Goal: Task Accomplishment & Management: Use online tool/utility

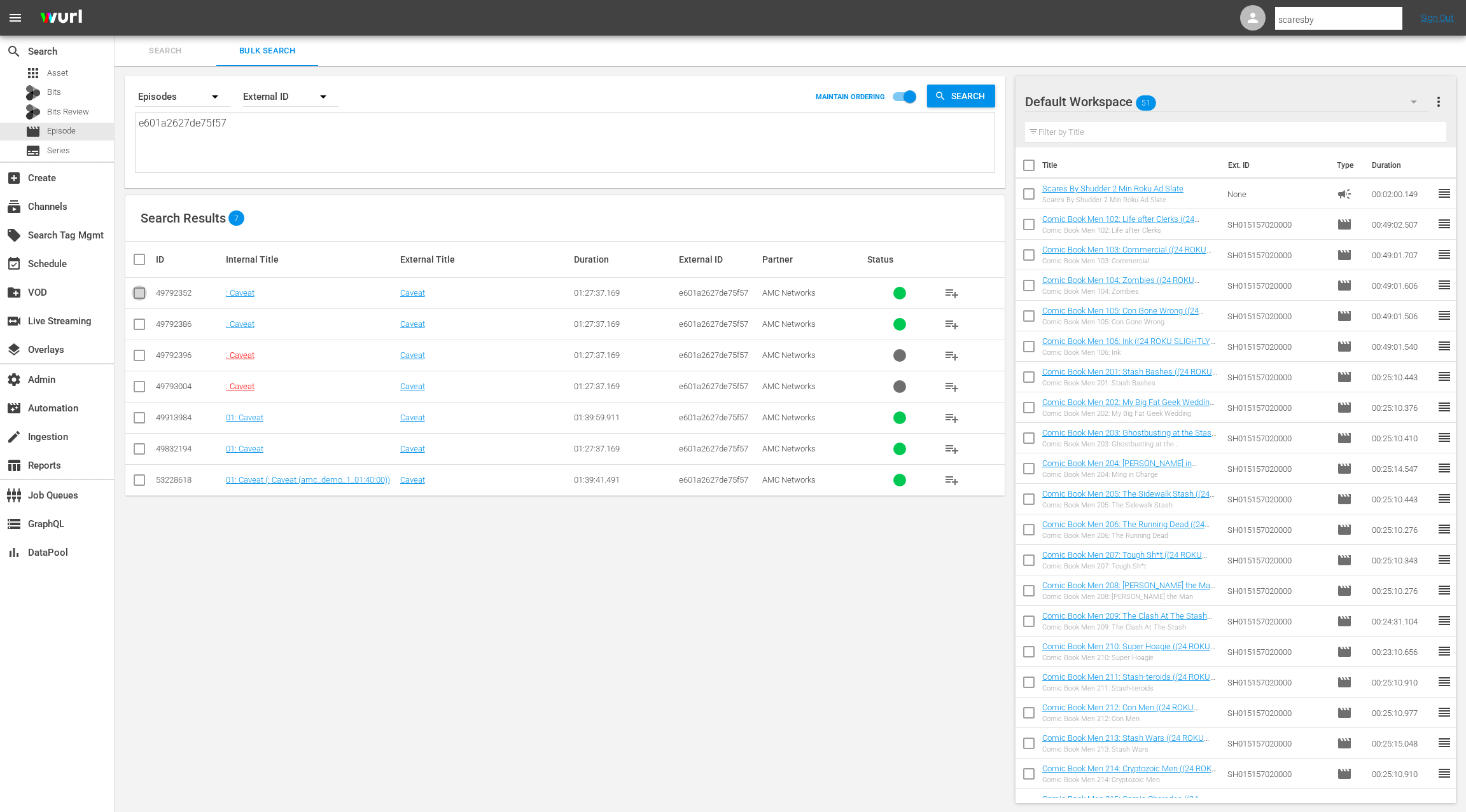
click at [139, 290] on input "checkbox" at bounding box center [139, 296] width 15 height 15
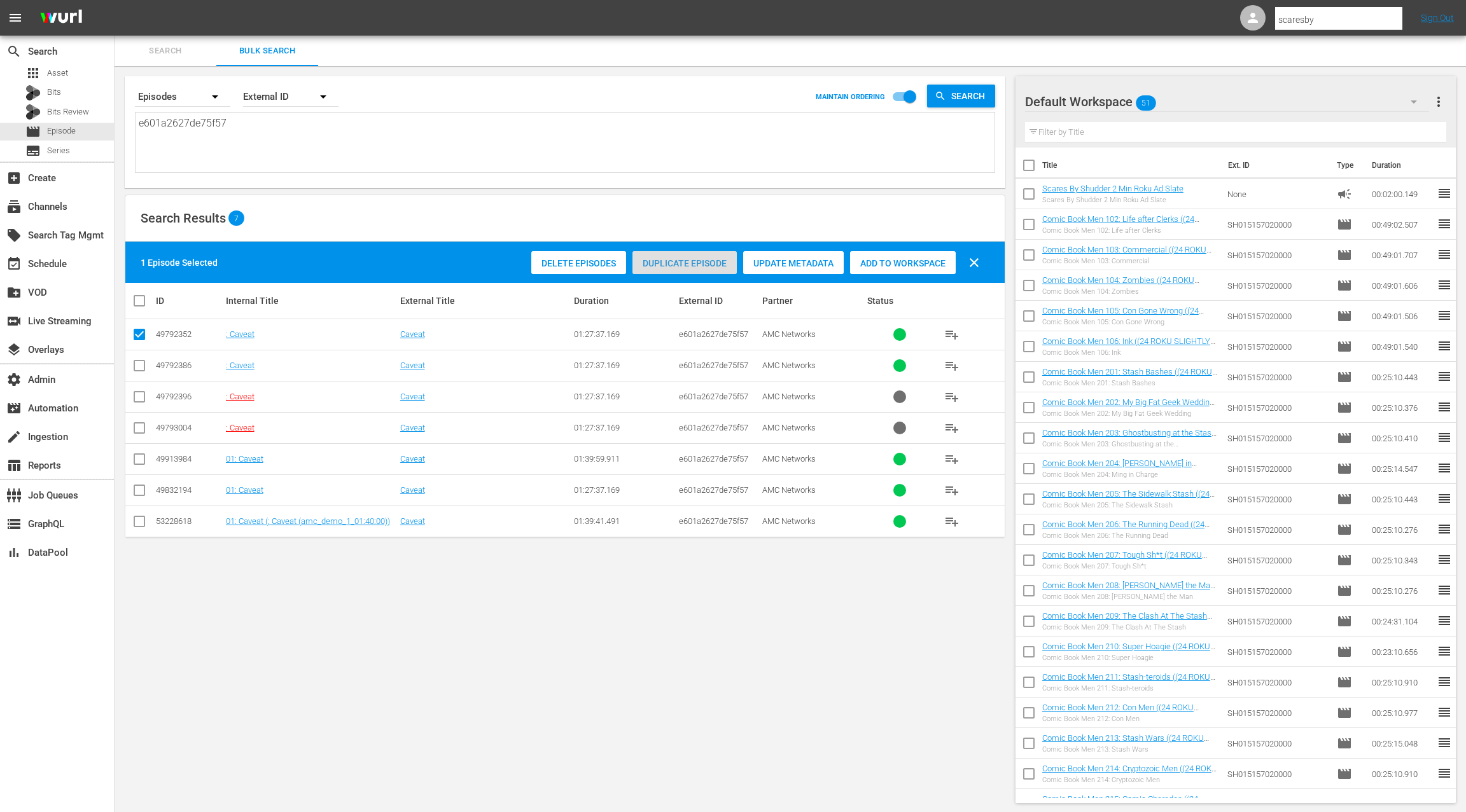
click at [696, 263] on span "Duplicate Episode" at bounding box center [684, 263] width 104 height 10
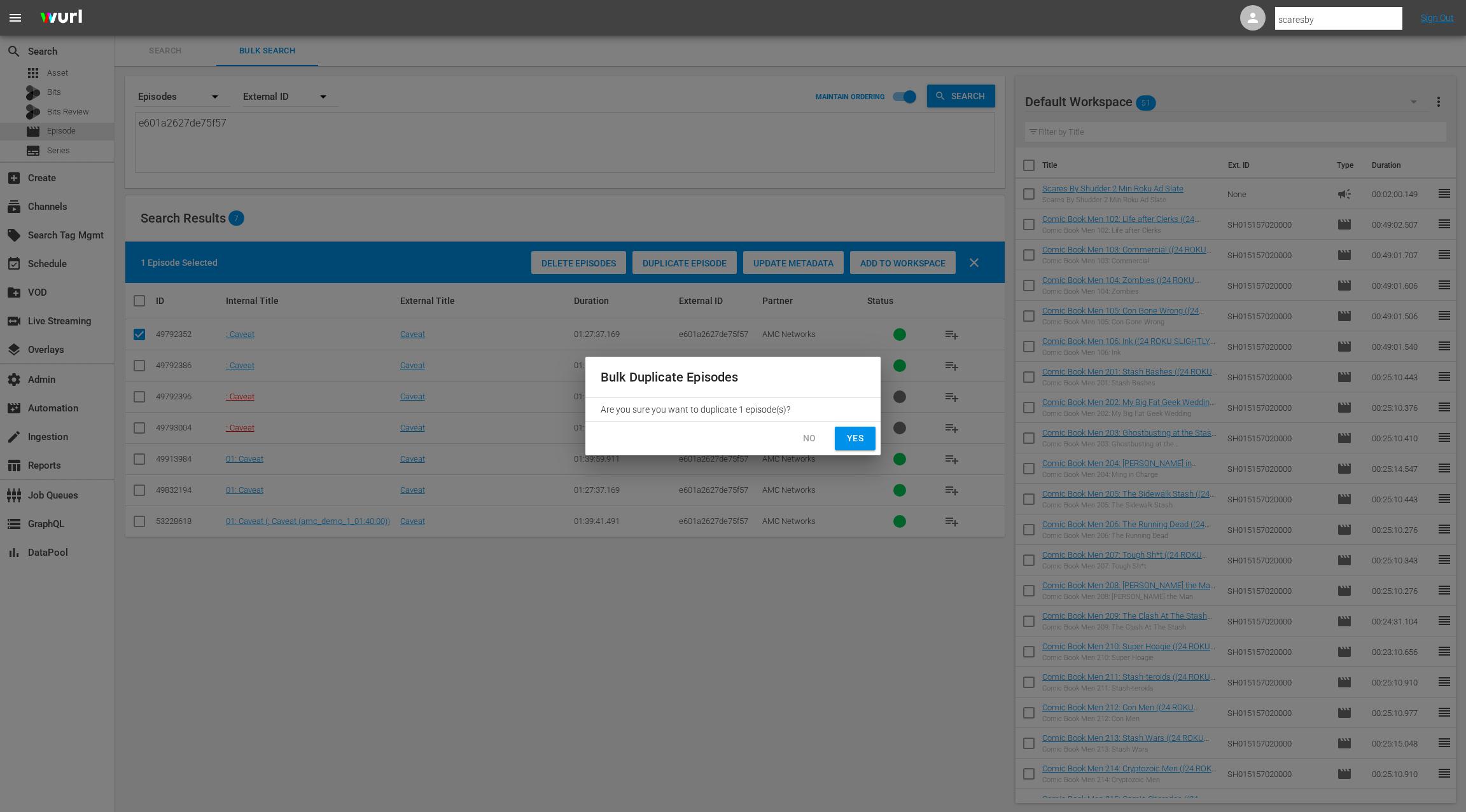
click at [853, 433] on span "Yes" at bounding box center [854, 438] width 20 height 16
checkbox input "false"
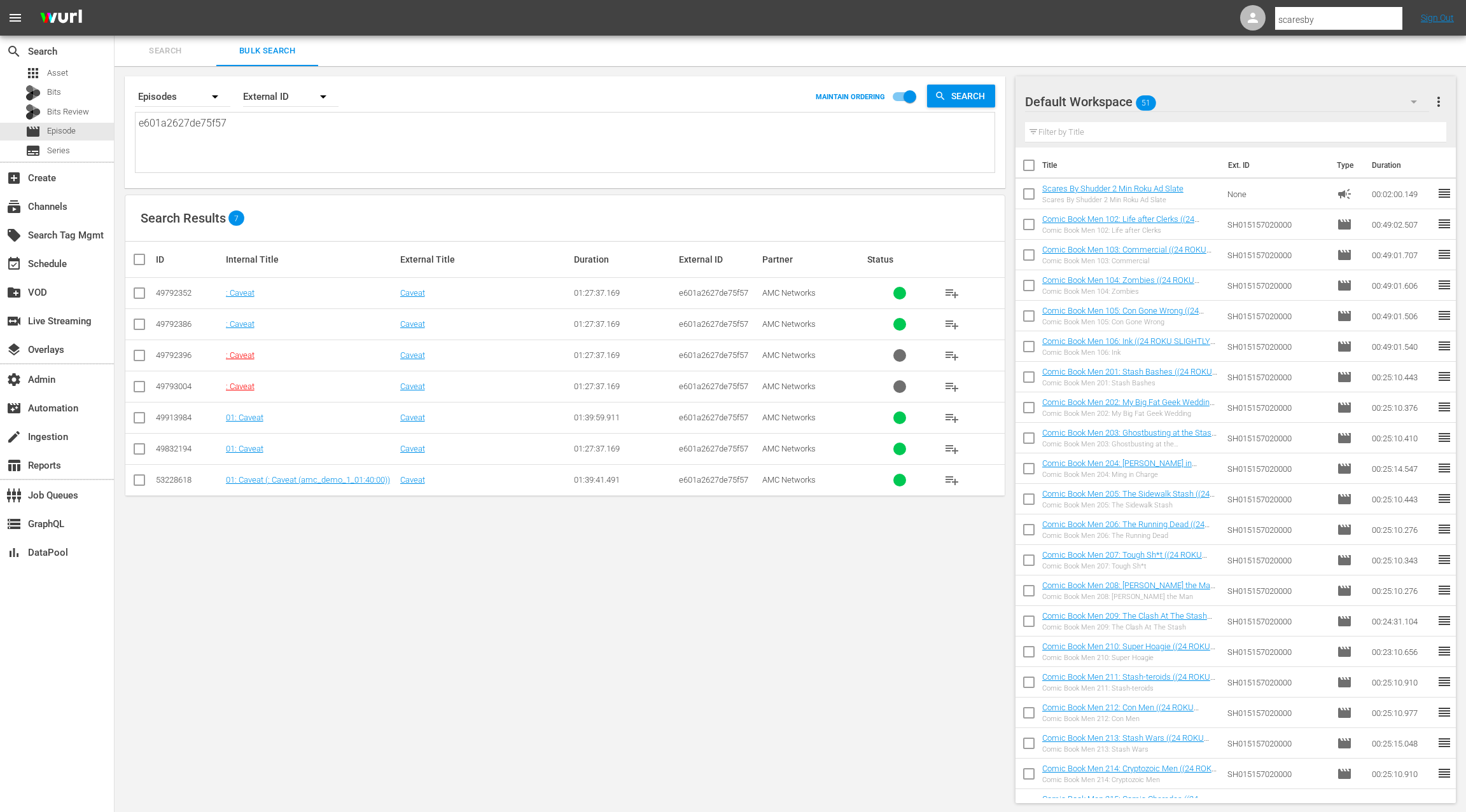
scroll to position [2, 0]
click at [203, 124] on textarea "e601a2627de75f57" at bounding box center [567, 143] width 856 height 58
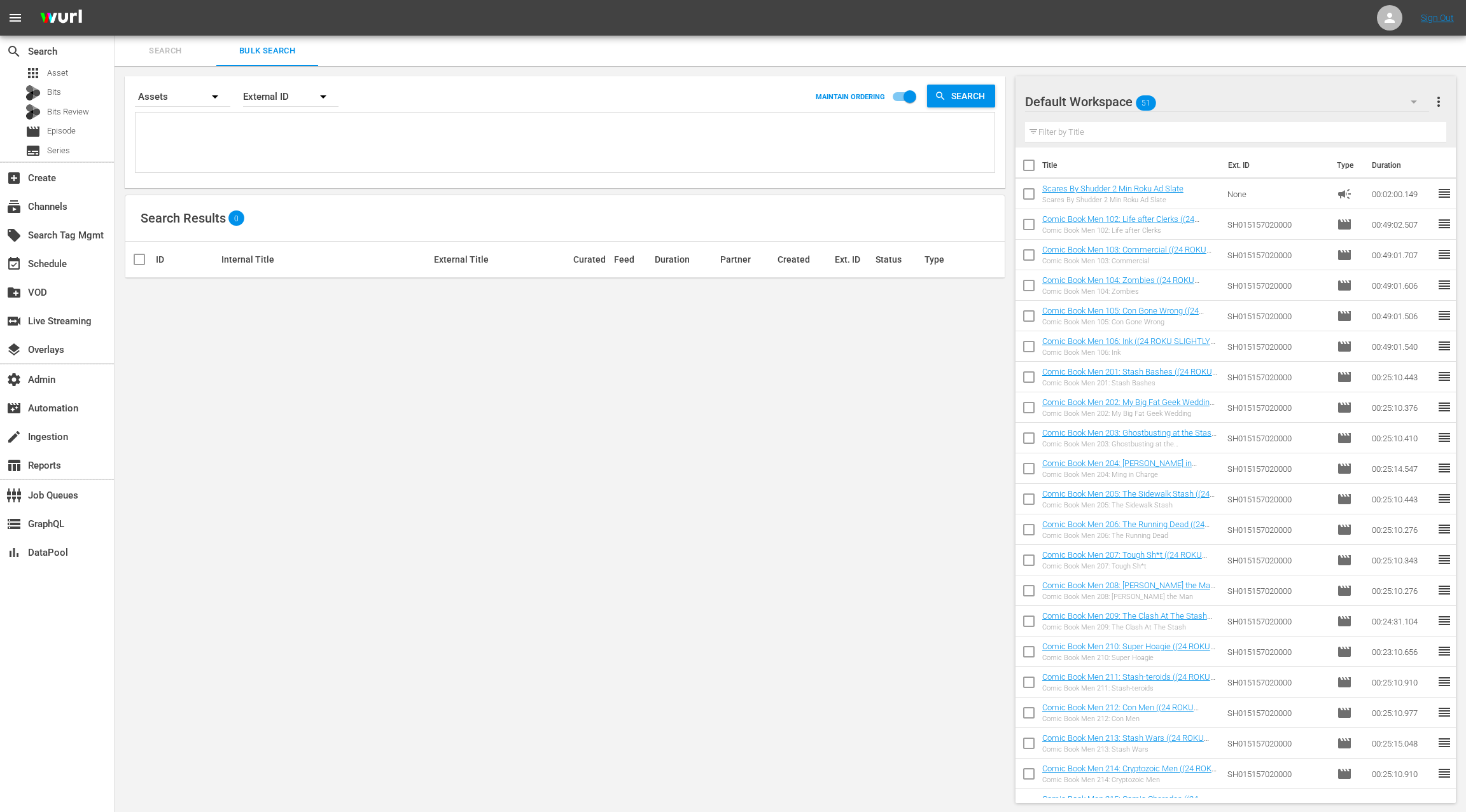
click at [200, 137] on textarea at bounding box center [567, 145] width 856 height 58
paste textarea "e601a2627de75f57"
type textarea "e601a2627de75f57"
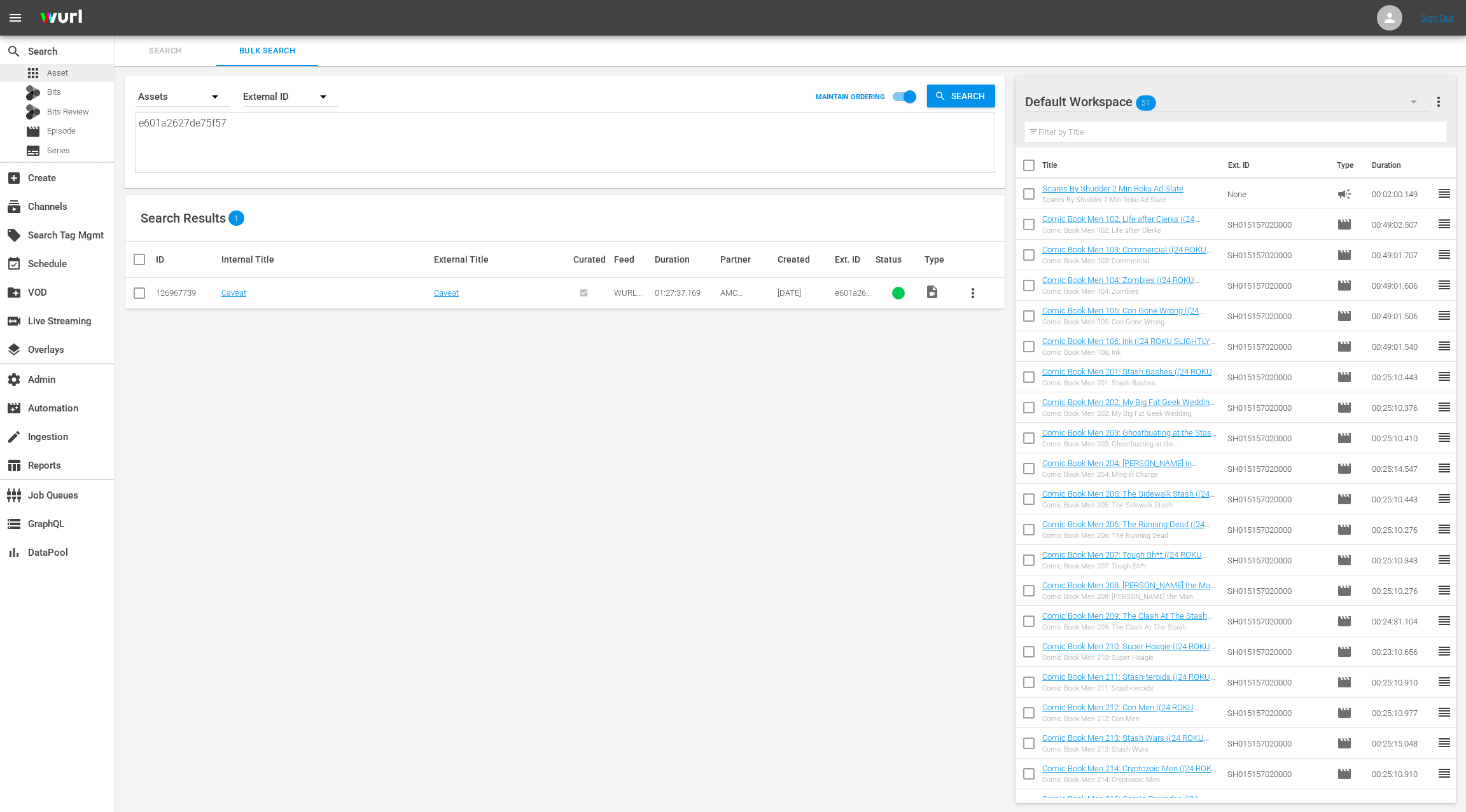
type textarea "e601a2627de75f57"
click at [89, 65] on div "apps Asset" at bounding box center [56, 73] width 114 height 18
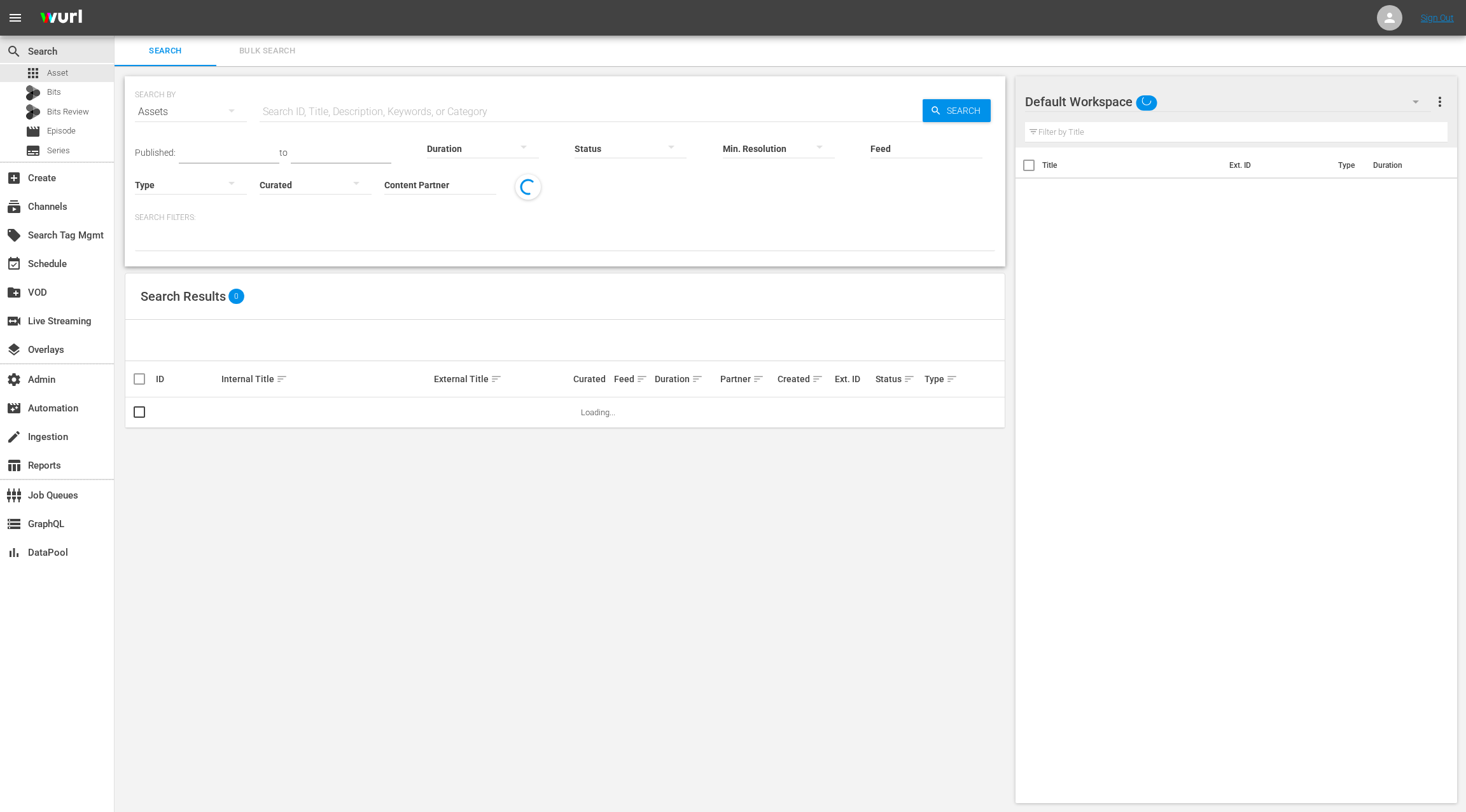
click at [258, 53] on span "Bulk Search" at bounding box center [267, 51] width 86 height 14
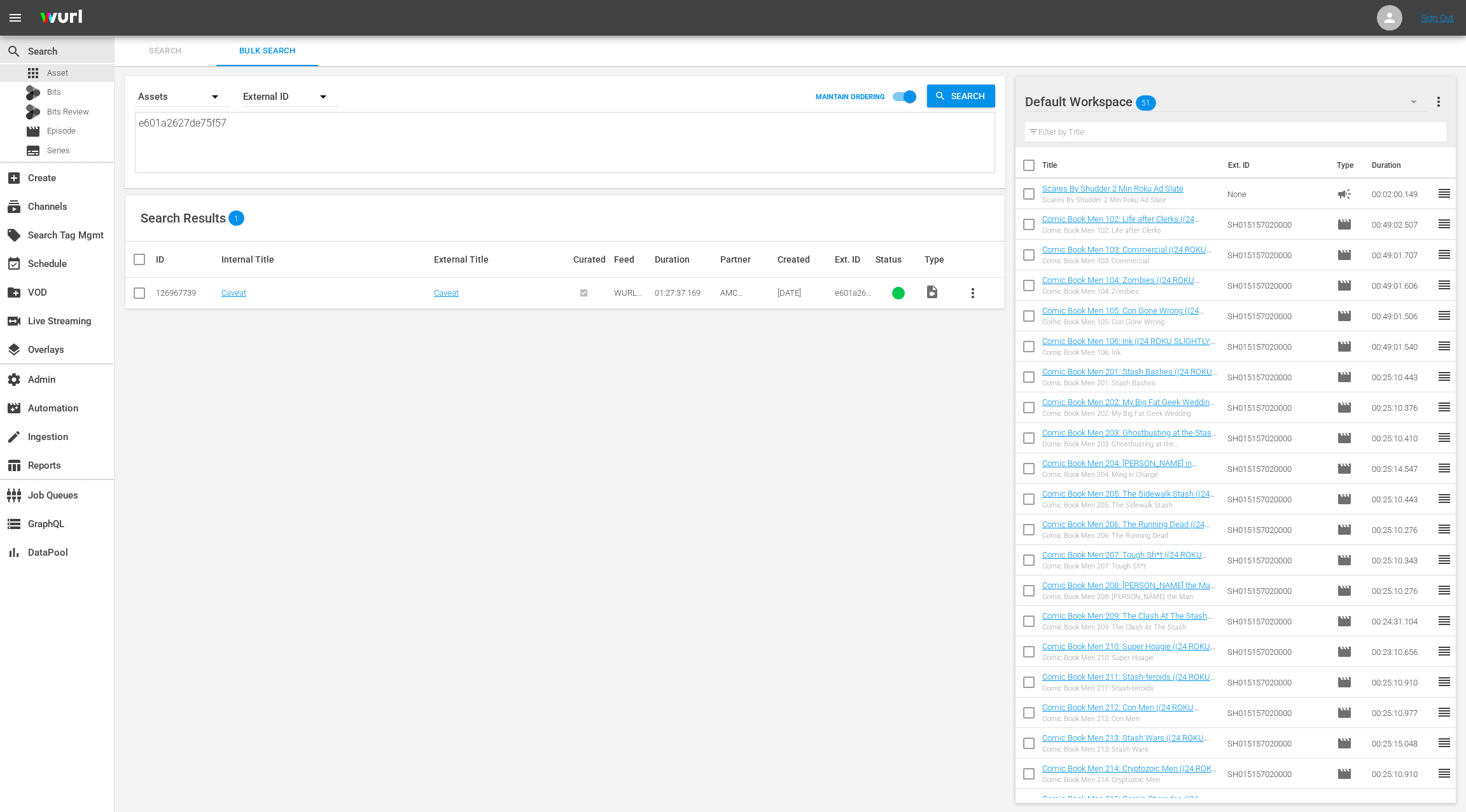
click at [246, 126] on textarea "e601a2627de75f57" at bounding box center [567, 145] width 856 height 58
click at [93, 139] on div "movie Episode" at bounding box center [56, 131] width 114 height 18
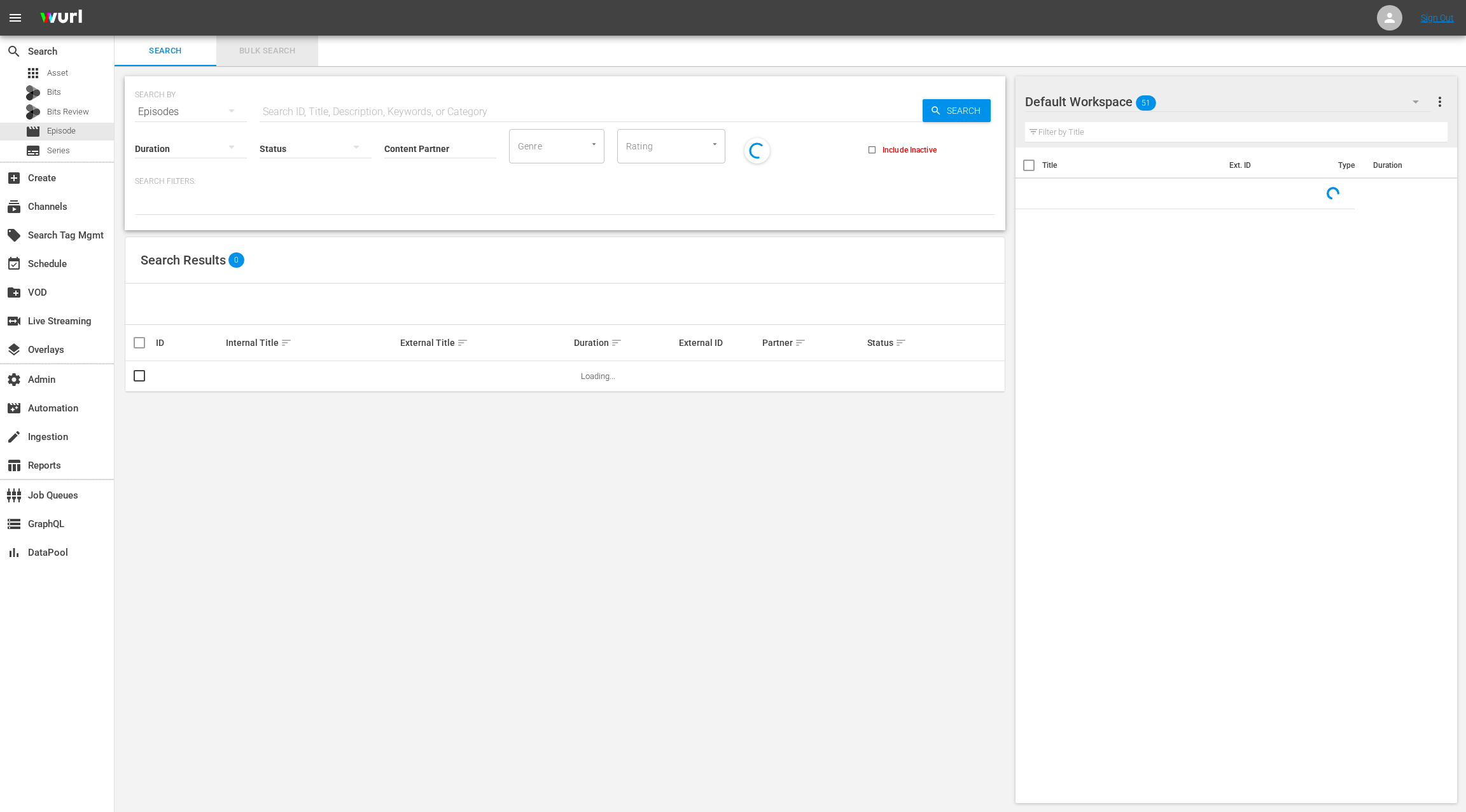
click at [267, 55] on span "Bulk Search" at bounding box center [267, 51] width 86 height 14
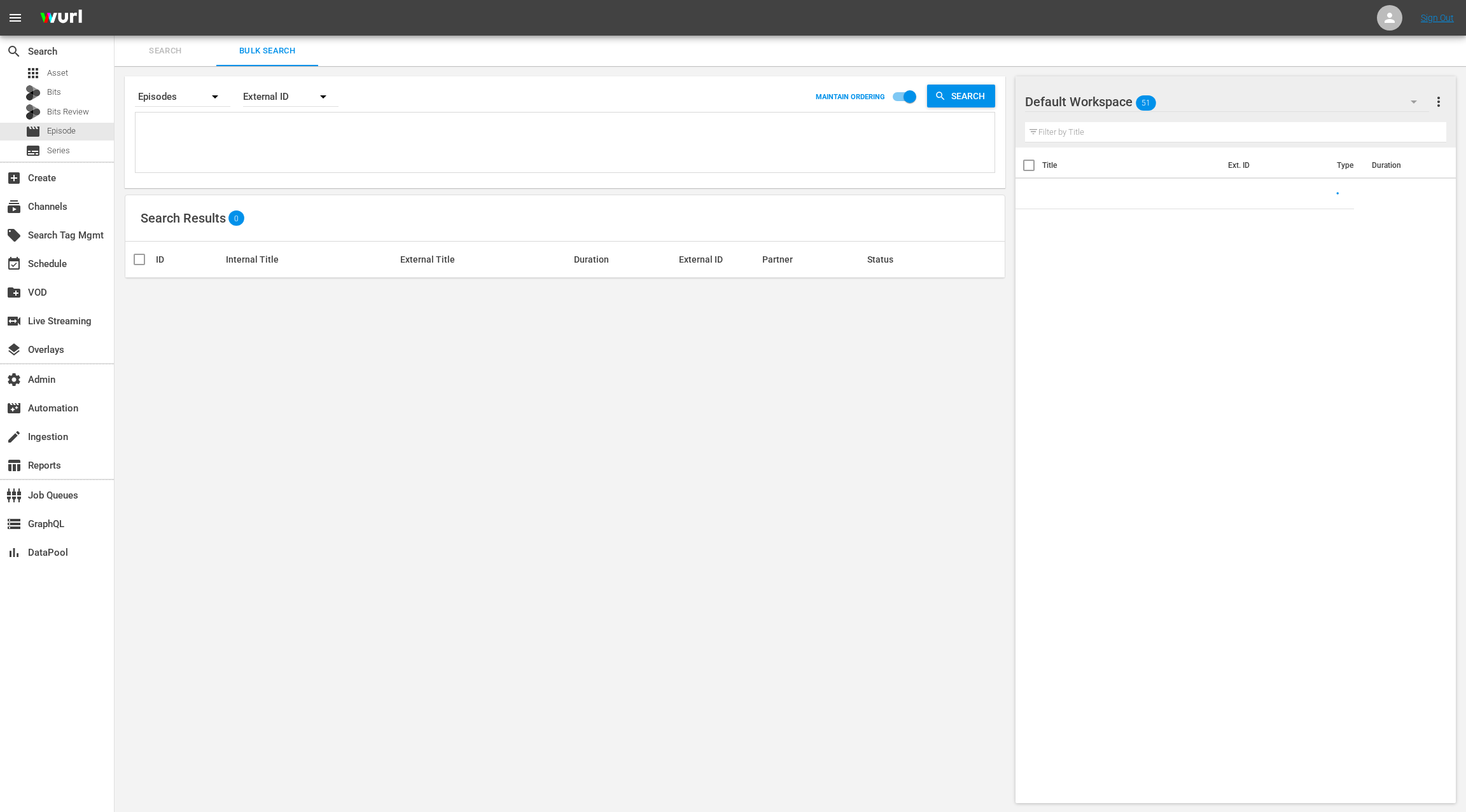
click at [237, 131] on textarea at bounding box center [567, 145] width 856 height 58
paste textarea "e601a2627de75f57"
type textarea "e601a2627de75f57"
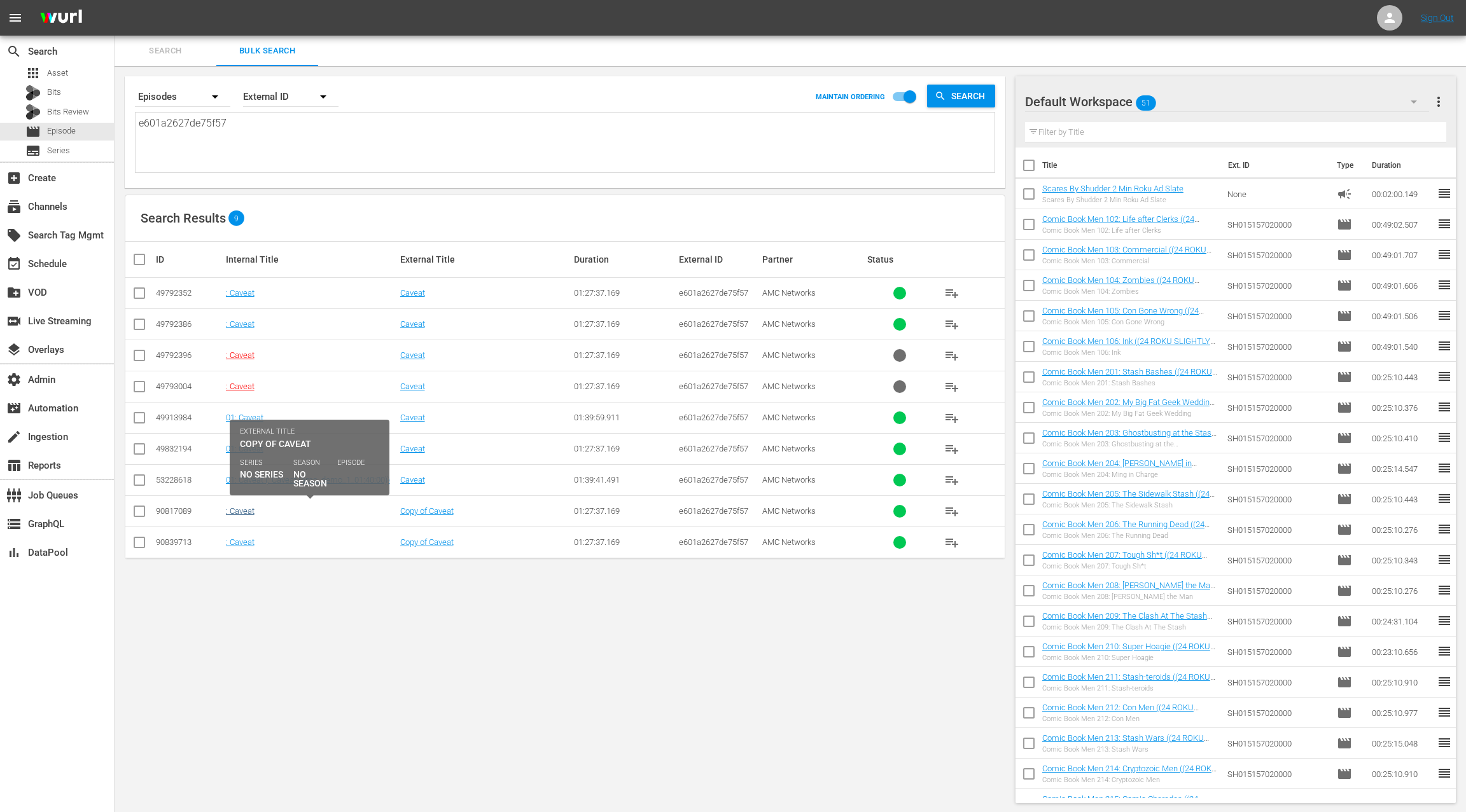
type textarea "e601a2627de75f57"
click at [240, 511] on link ": Caveat" at bounding box center [240, 511] width 29 height 10
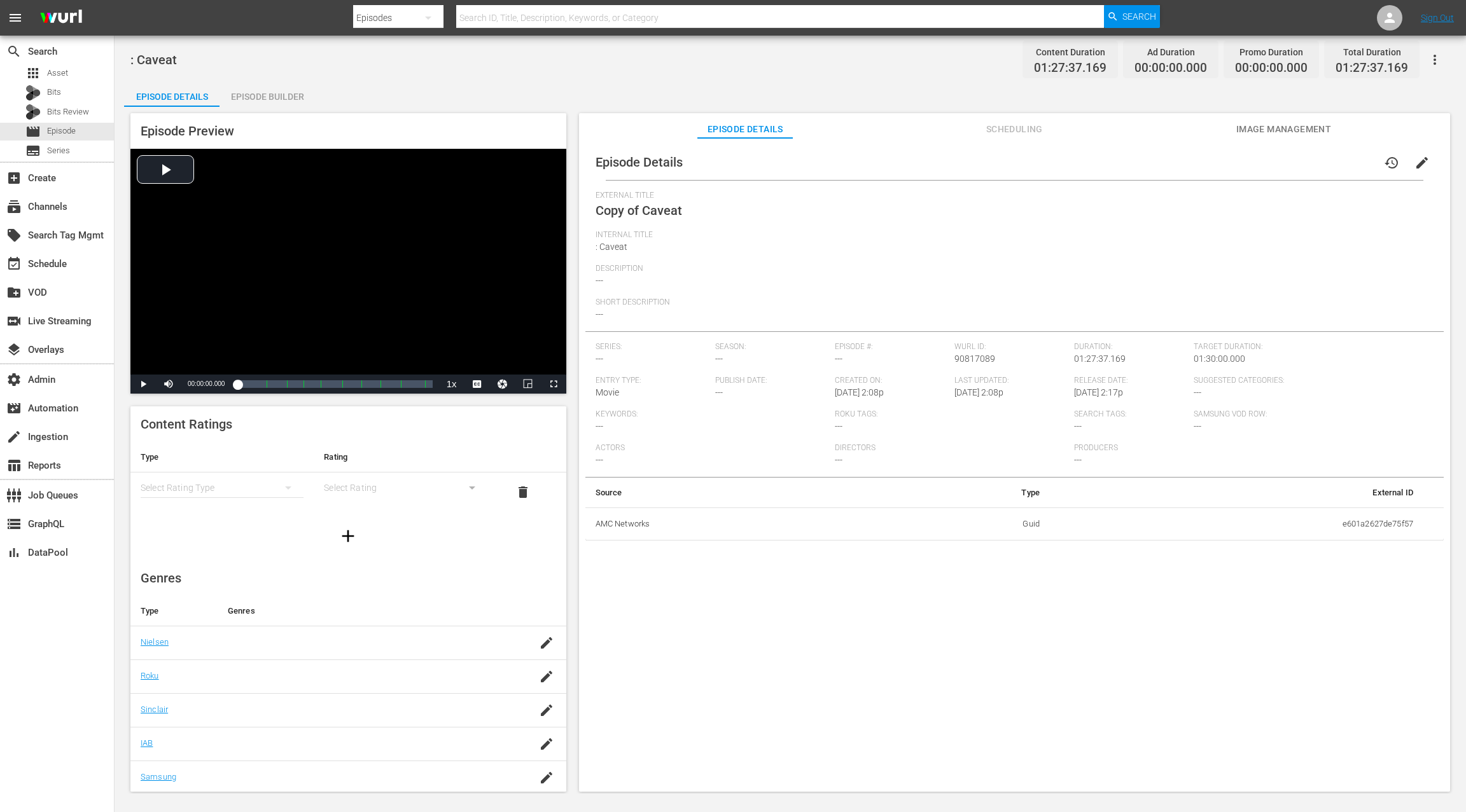
click at [1421, 161] on span "edit" at bounding box center [1422, 163] width 15 height 15
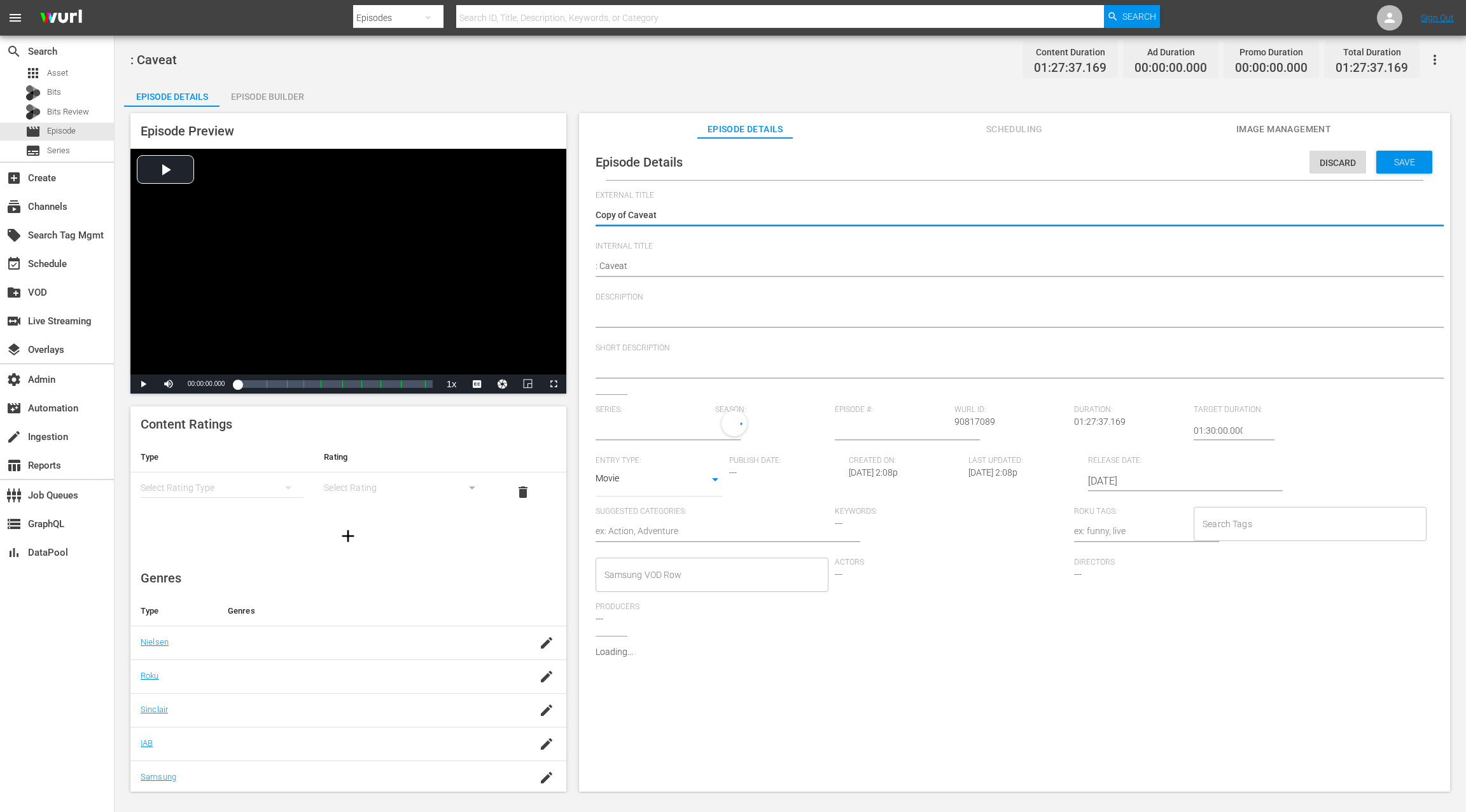
type input "No Series"
drag, startPoint x: 633, startPoint y: 215, endPoint x: 609, endPoint y: 216, distance: 24.0
click at [609, 216] on textarea "Copy of Caveat" at bounding box center [1011, 216] width 832 height 15
click at [615, 213] on textarea "Copy of Caveat" at bounding box center [1011, 216] width 832 height 15
drag, startPoint x: 629, startPoint y: 213, endPoint x: 592, endPoint y: 214, distance: 37.0
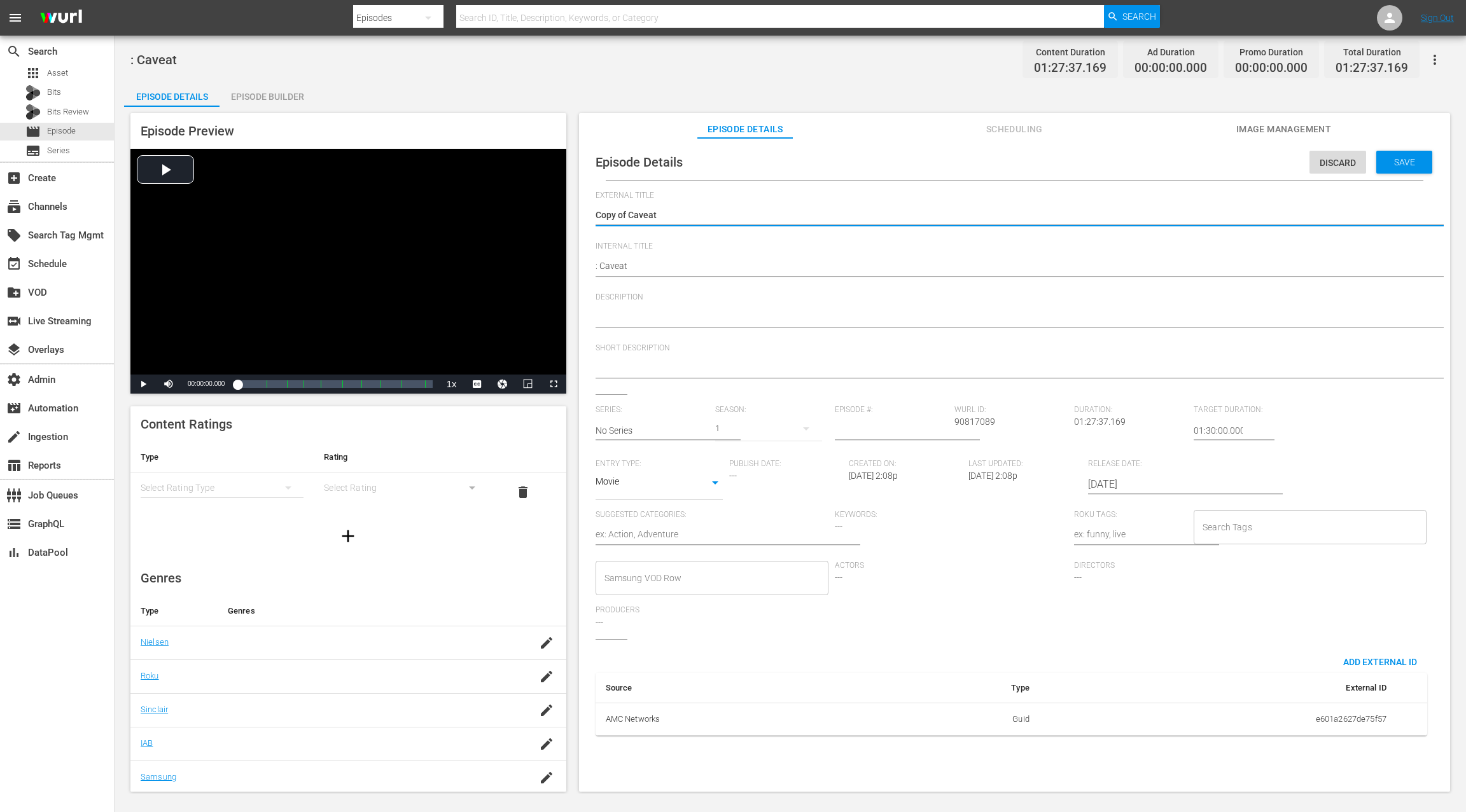
click at [592, 214] on div "Episode Details Discard Save External Title Copy of Caveat Copy of Caveat Inter…" at bounding box center [1014, 445] width 858 height 602
type textarea "Caveat"
drag, startPoint x: 600, startPoint y: 263, endPoint x: 602, endPoint y: 255, distance: 8.2
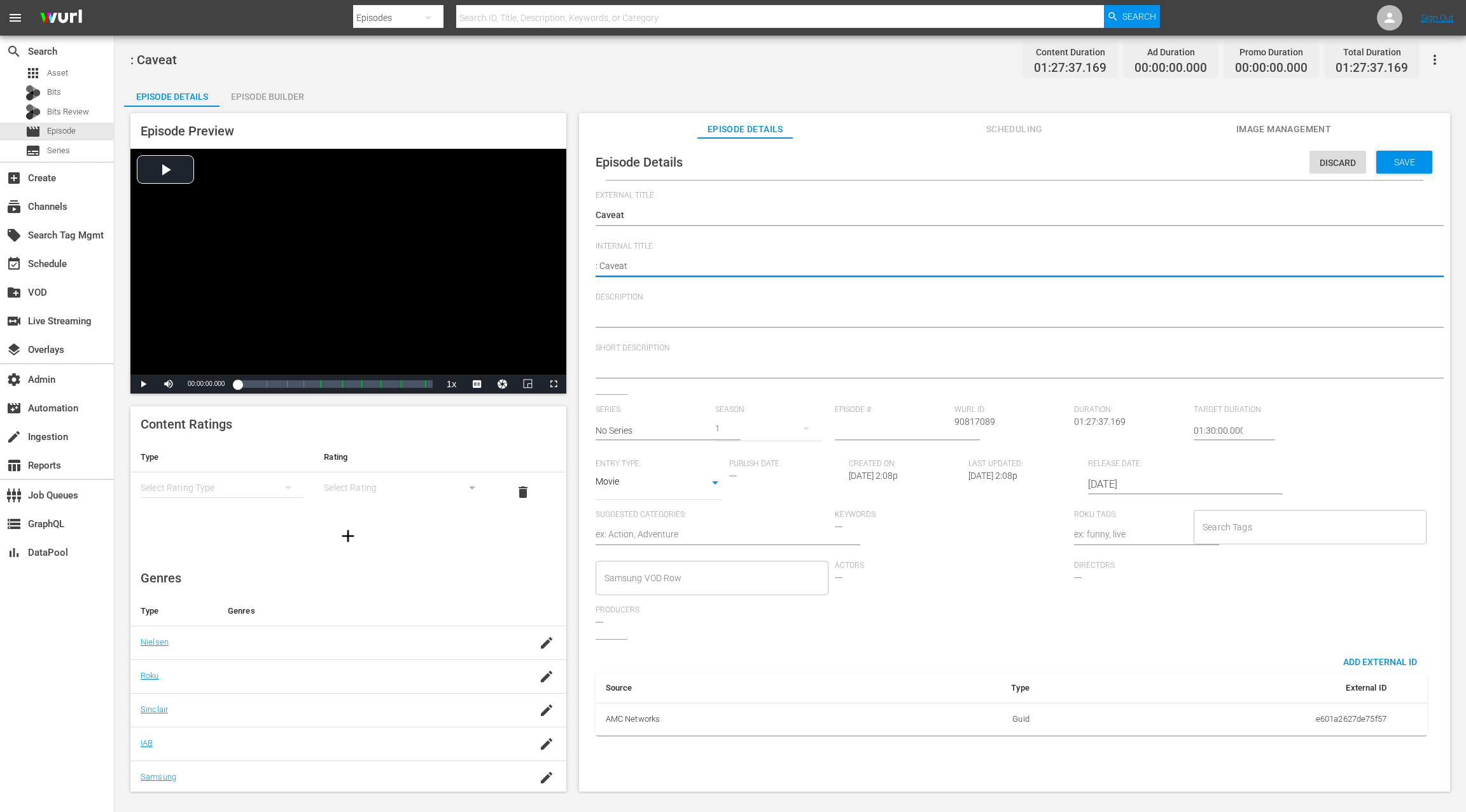
type textarea ":Caveat"
type textarea "Caveat"
type textarea "(Caveat"
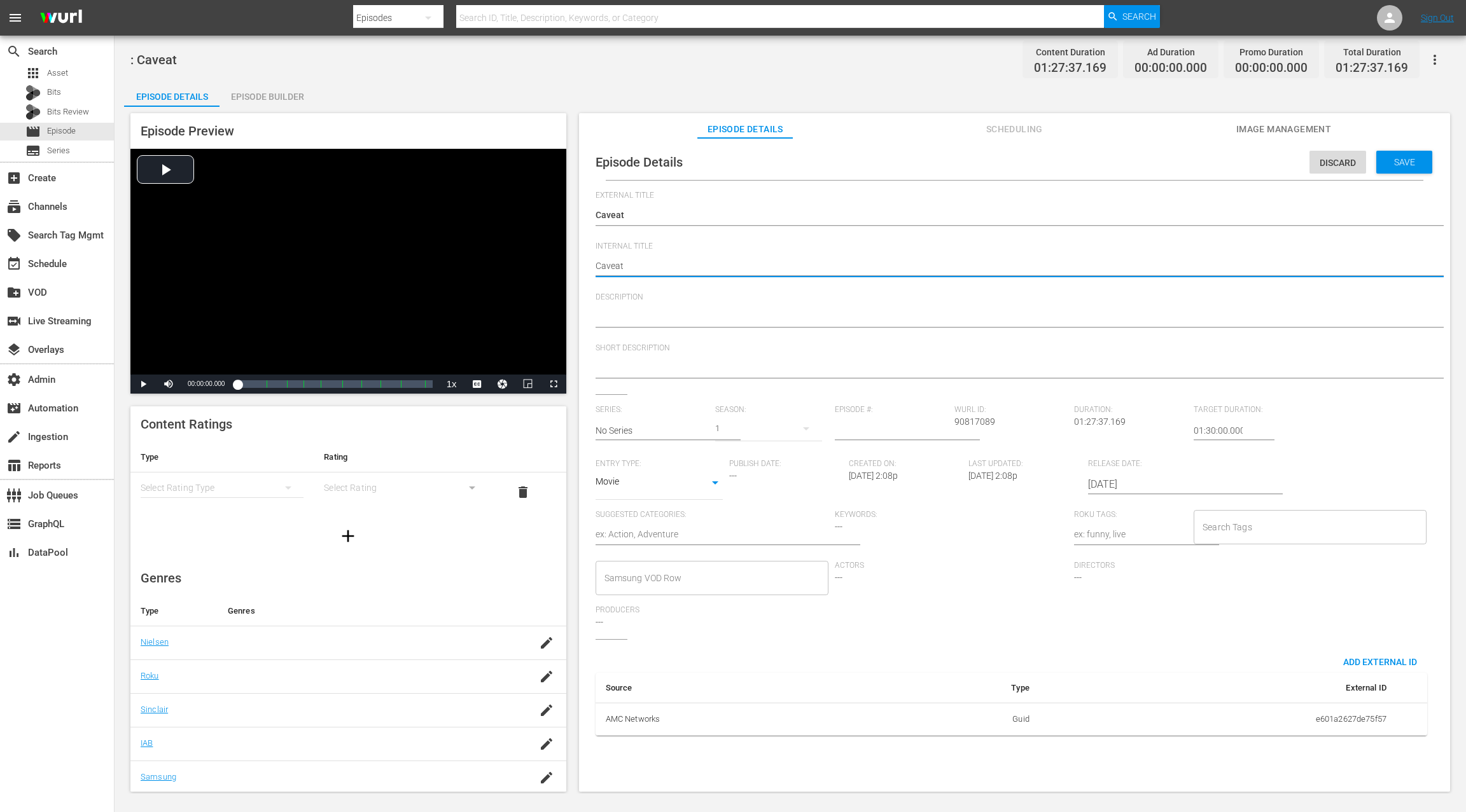
type textarea "(Caveat"
type textarea "(2Caveat"
type textarea "(24Caveat"
type textarea "(24 Caveat"
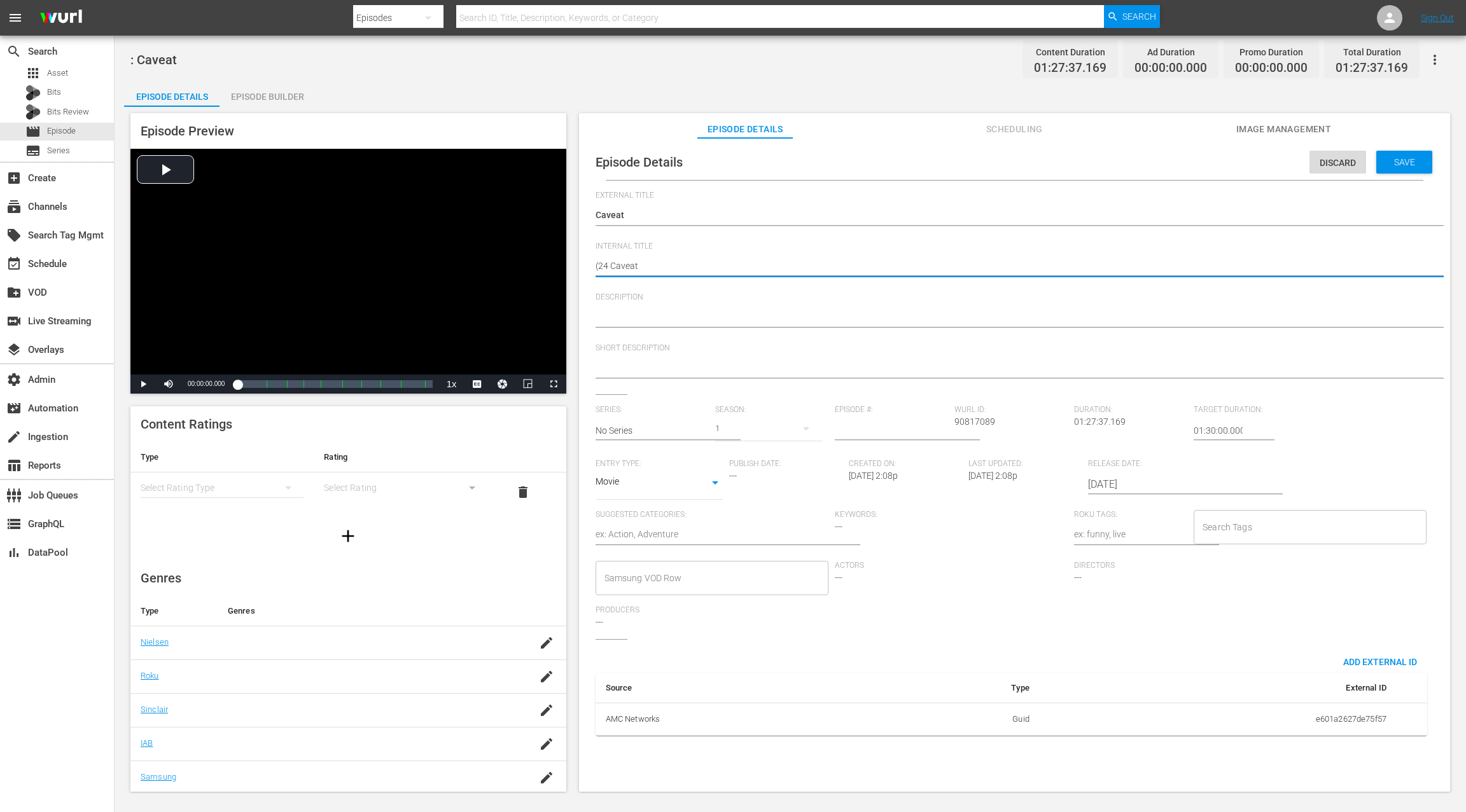
type textarea "(24 RCaveat"
type textarea "(24 ROCaveat"
type textarea "(24 ROKCaveat"
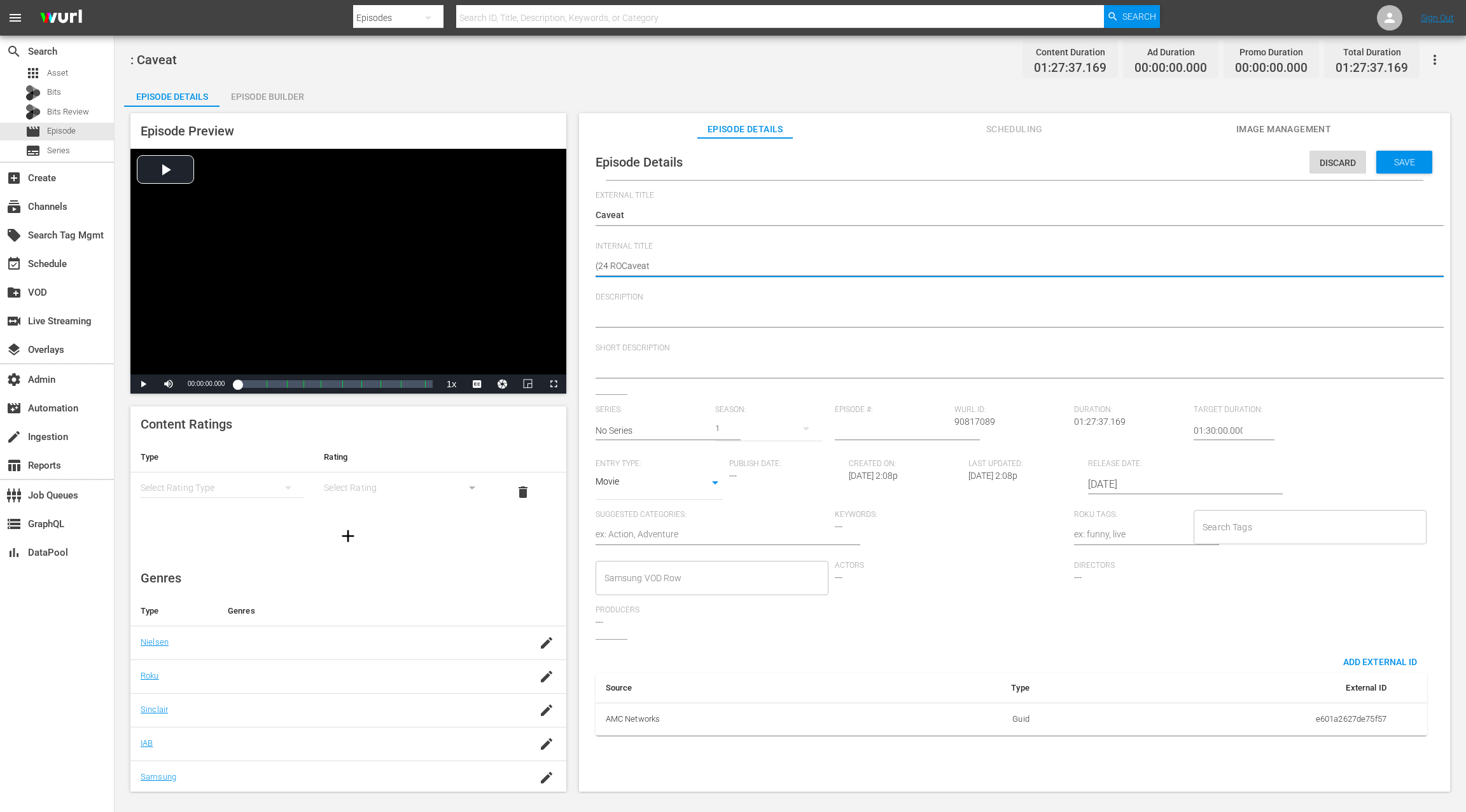
type textarea "(24 ROKCaveat"
type textarea "(24 ROKUCaveat"
type textarea "(24 ROKU Caveat"
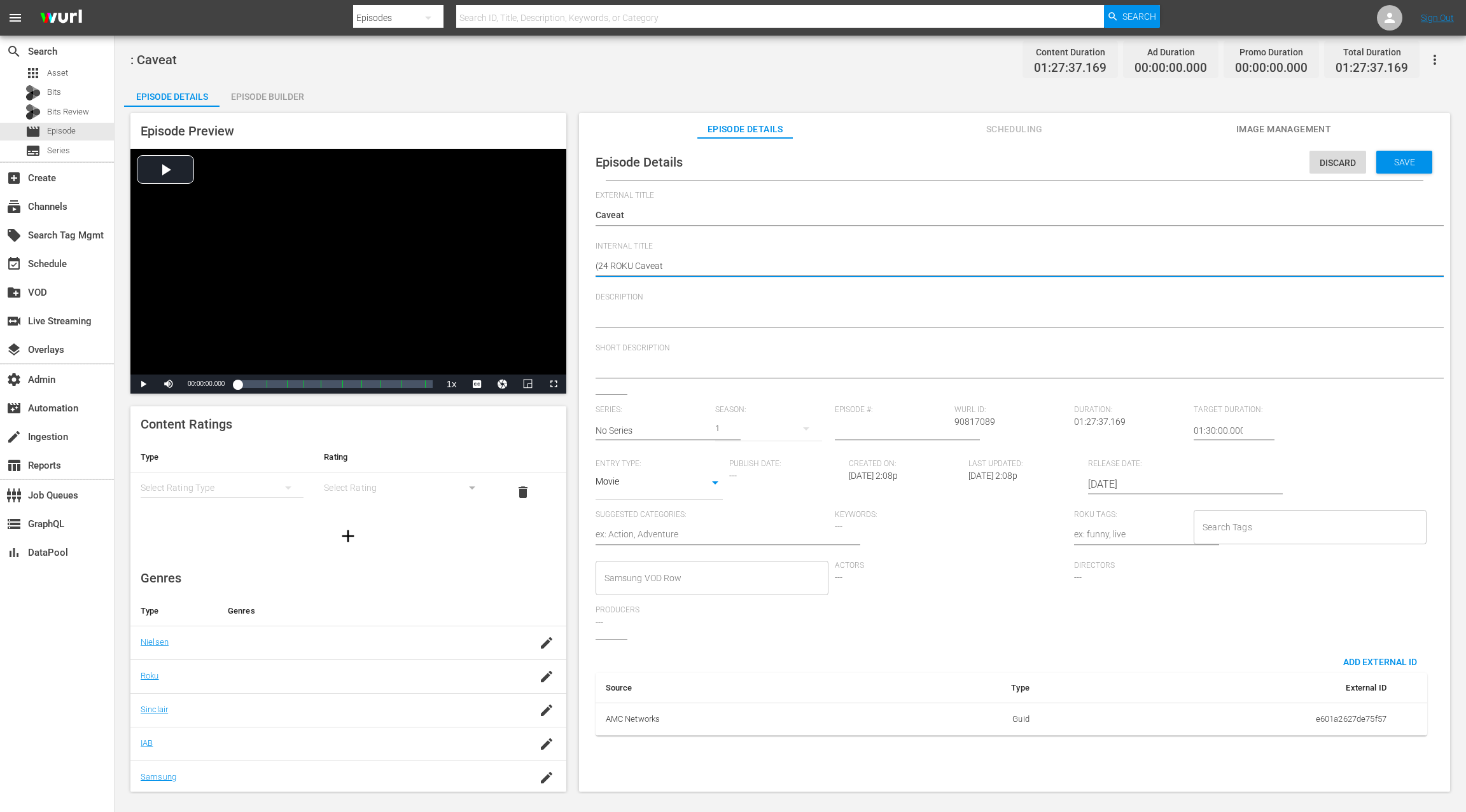
type textarea "(24 ROKU SCaveat"
type textarea "(24 ROKU SCCaveat"
type textarea "(24 ROKU SCACaveat"
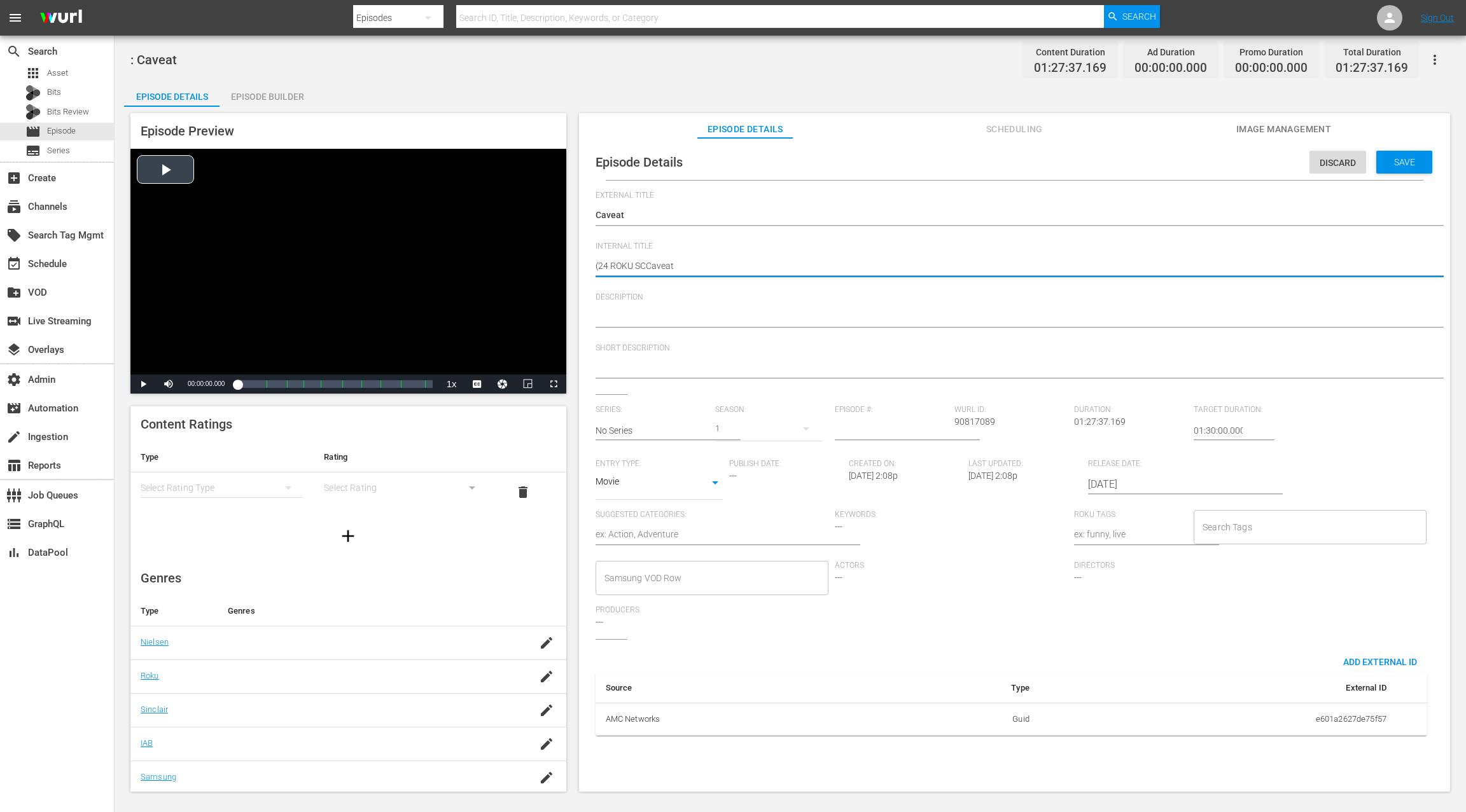
type textarea "(24 ROKU SCACaveat"
type textarea "(24 ROKU SCARCaveat"
type textarea "(24 ROKU SCARECaveat"
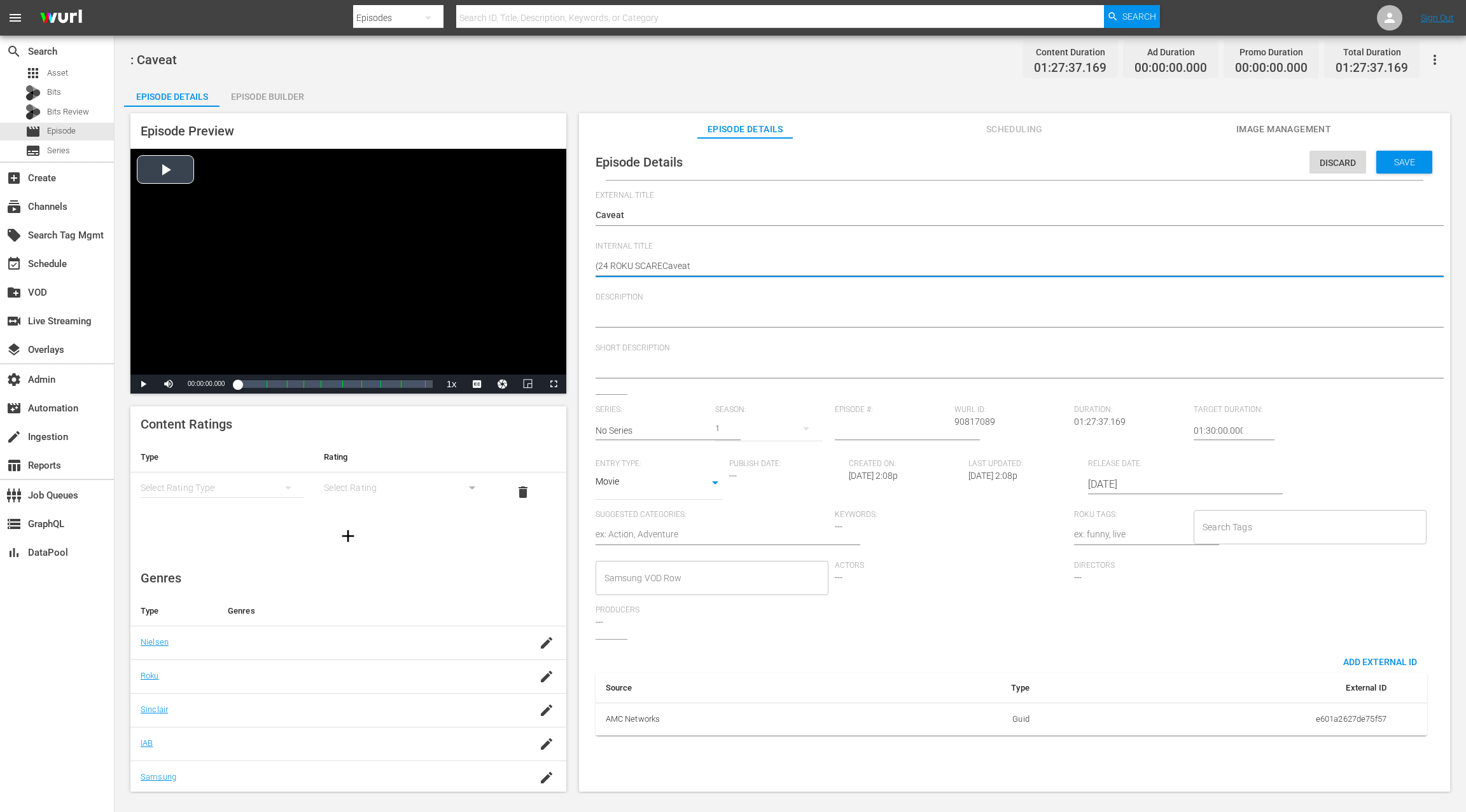
type textarea "(24 ROKU SCARESCaveat"
type textarea "(24 ROKU SCARES)Caveat"
type textarea "(24 ROKU SCARES) Caveat"
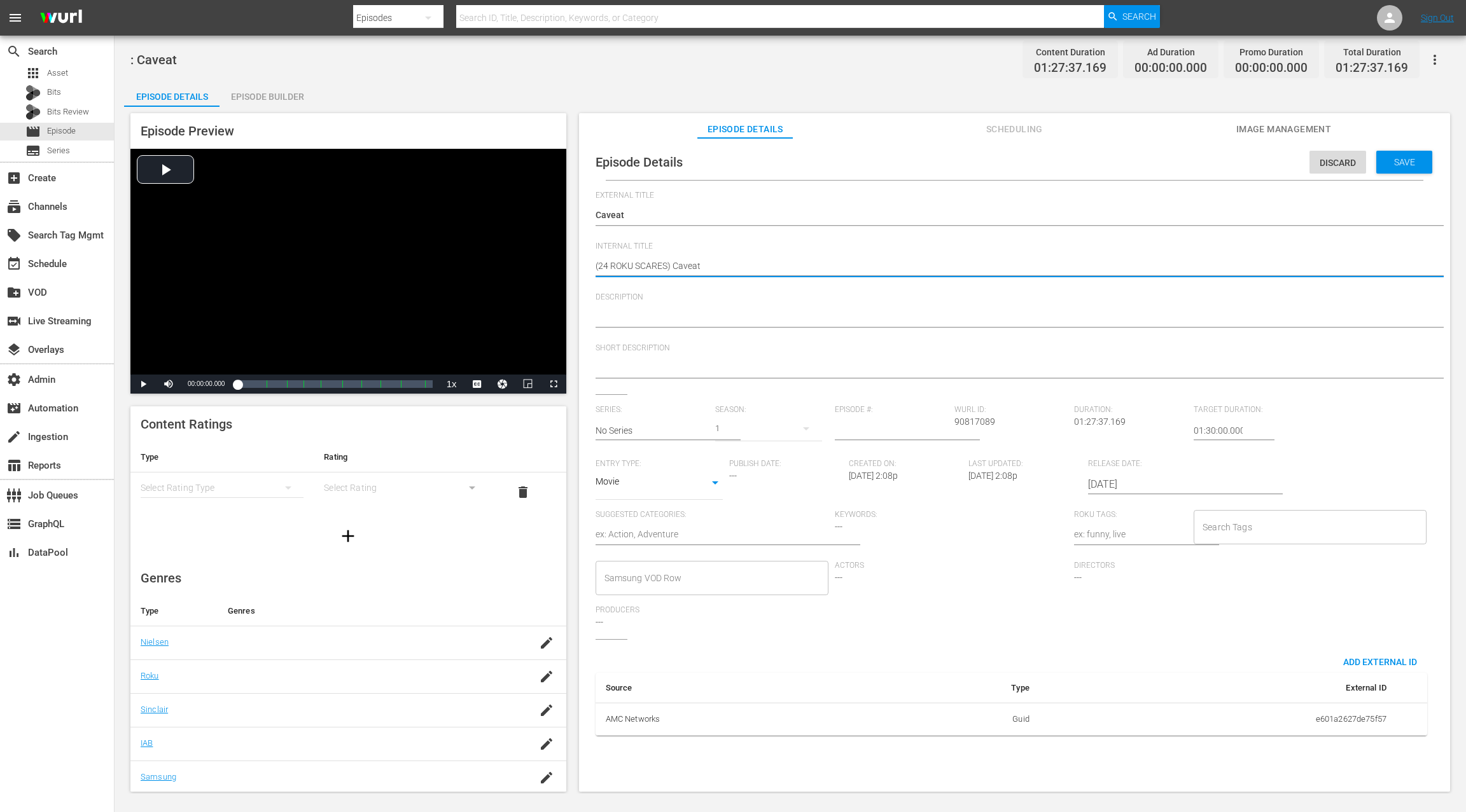
type textarea "(24 ROKU SCARES) Caveat"
drag, startPoint x: 1196, startPoint y: 428, endPoint x: 1186, endPoint y: 430, distance: 10.2
click at [1186, 430] on div "Series: No Series Season: 1 Episode #: Wurl ID: 90817089 Duration: 01:27:37.169…" at bounding box center [1015, 522] width 838 height 234
type input "24:30:00.000"
click at [1404, 169] on div "Save" at bounding box center [1403, 162] width 56 height 23
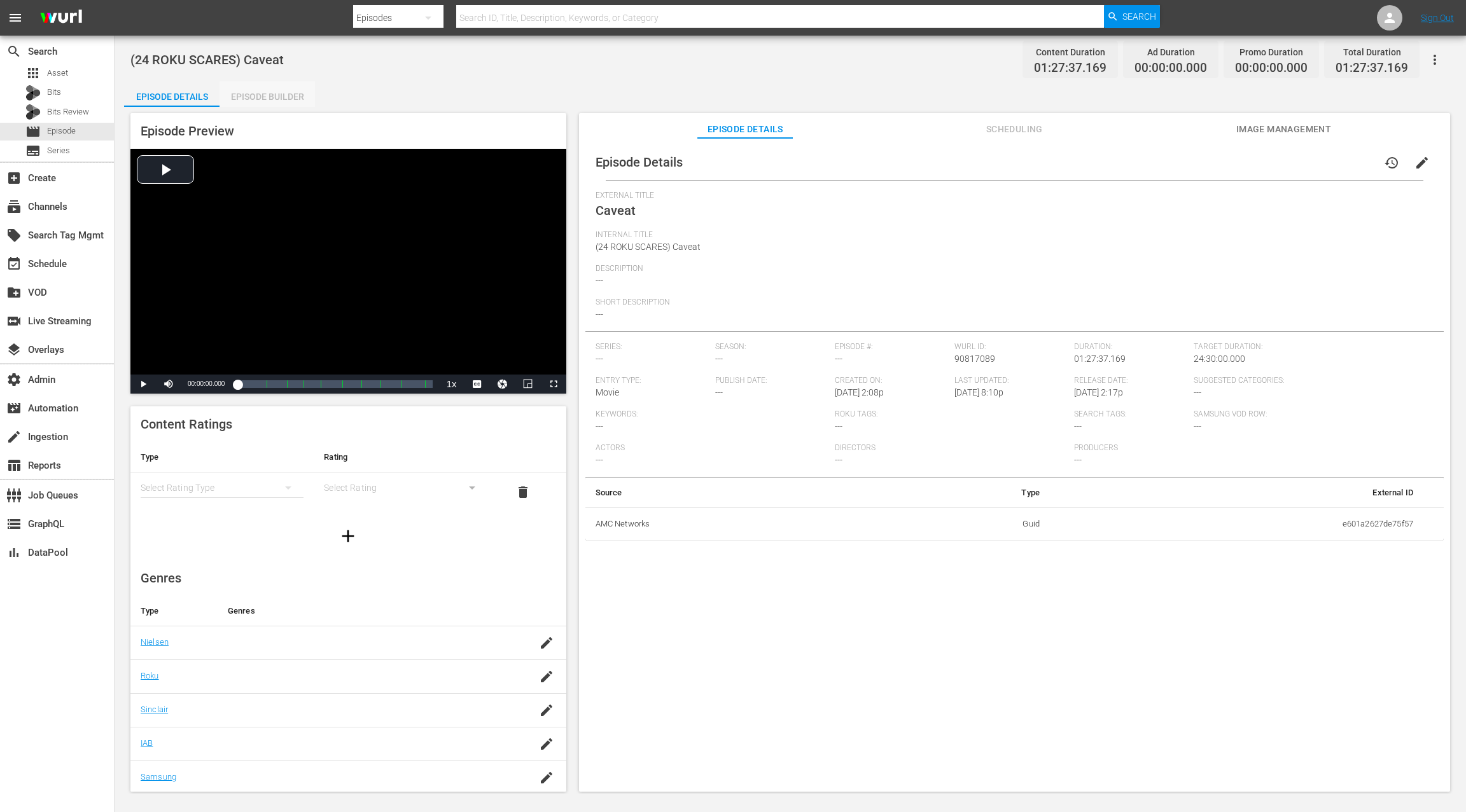
click at [303, 100] on div "Episode Builder" at bounding box center [267, 97] width 95 height 31
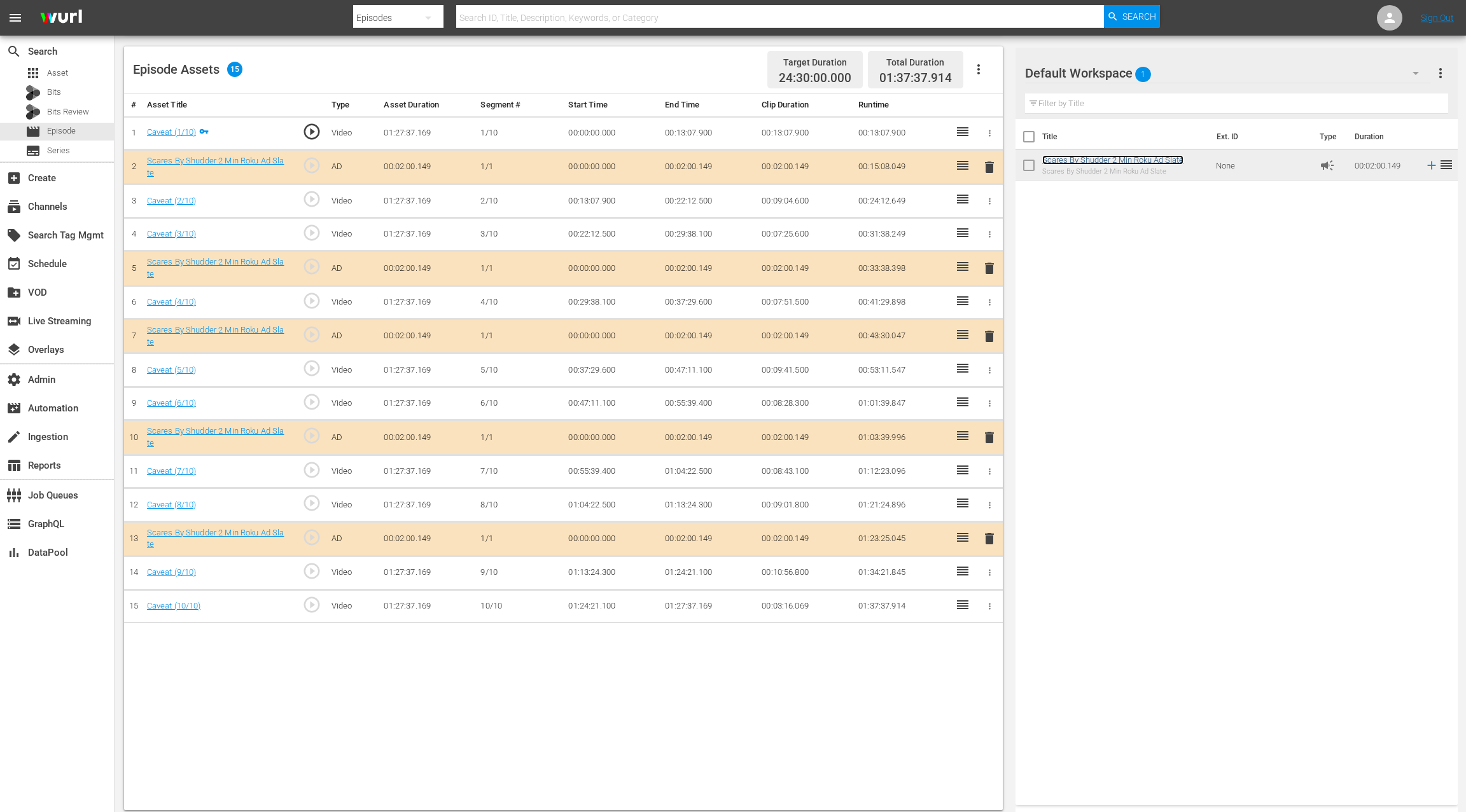
scroll to position [330, 0]
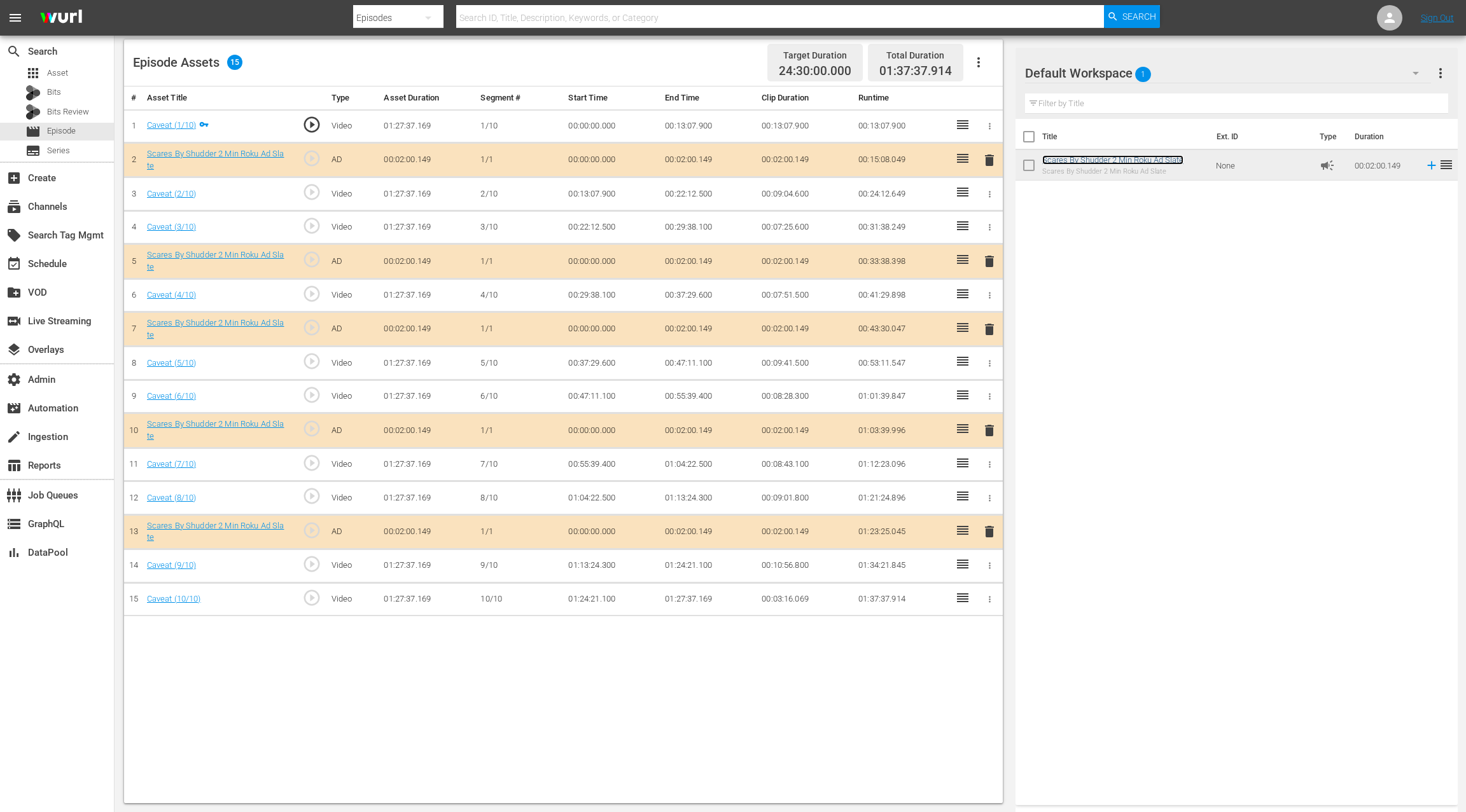
drag, startPoint x: 1048, startPoint y: 158, endPoint x: 907, endPoint y: 588, distance: 452.5
click at [904, 593] on div "Video Player is loading. Play Video Play Mute Current Time 00:00:00.000 / Durat…" at bounding box center [790, 289] width 1332 height 1027
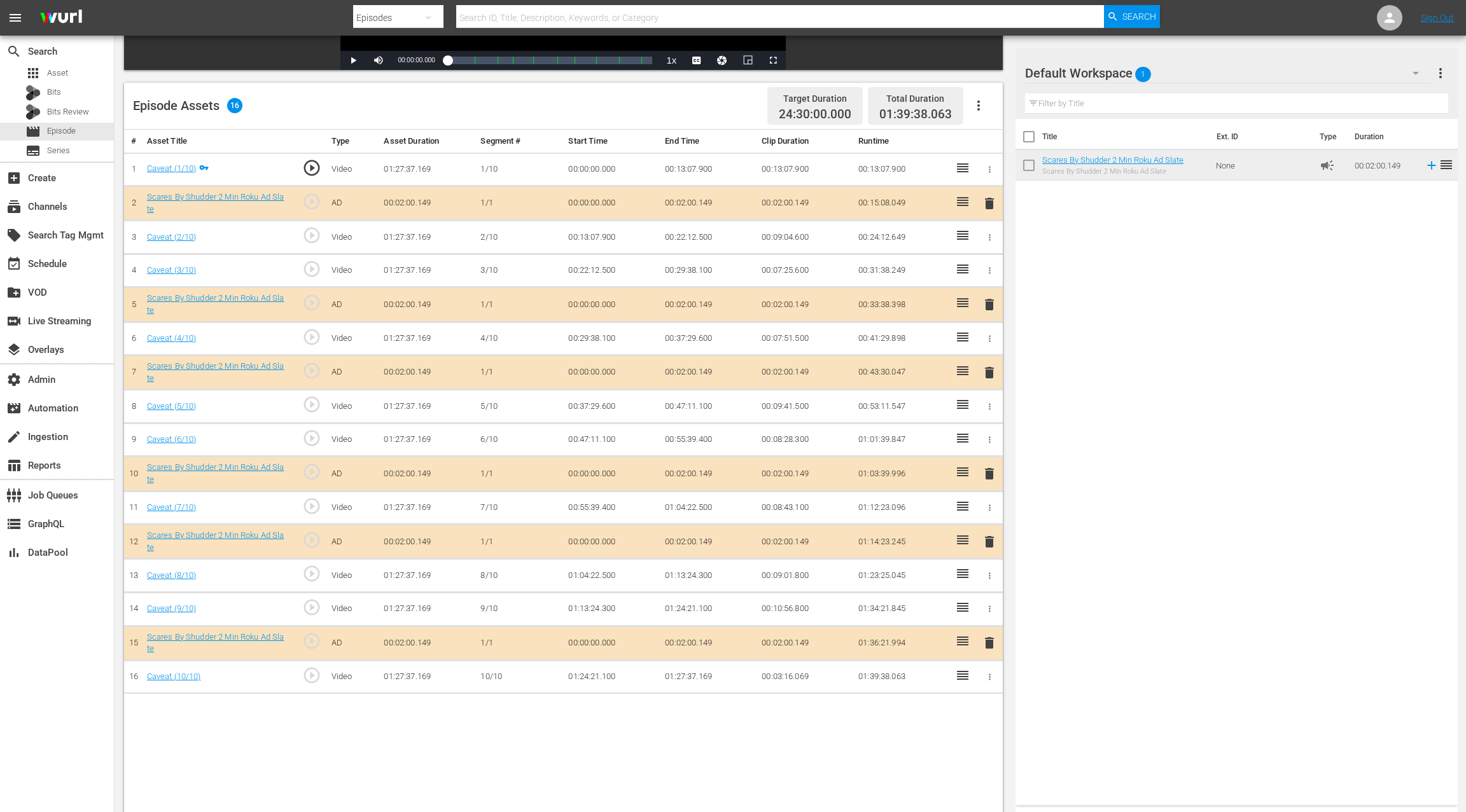
scroll to position [0, 0]
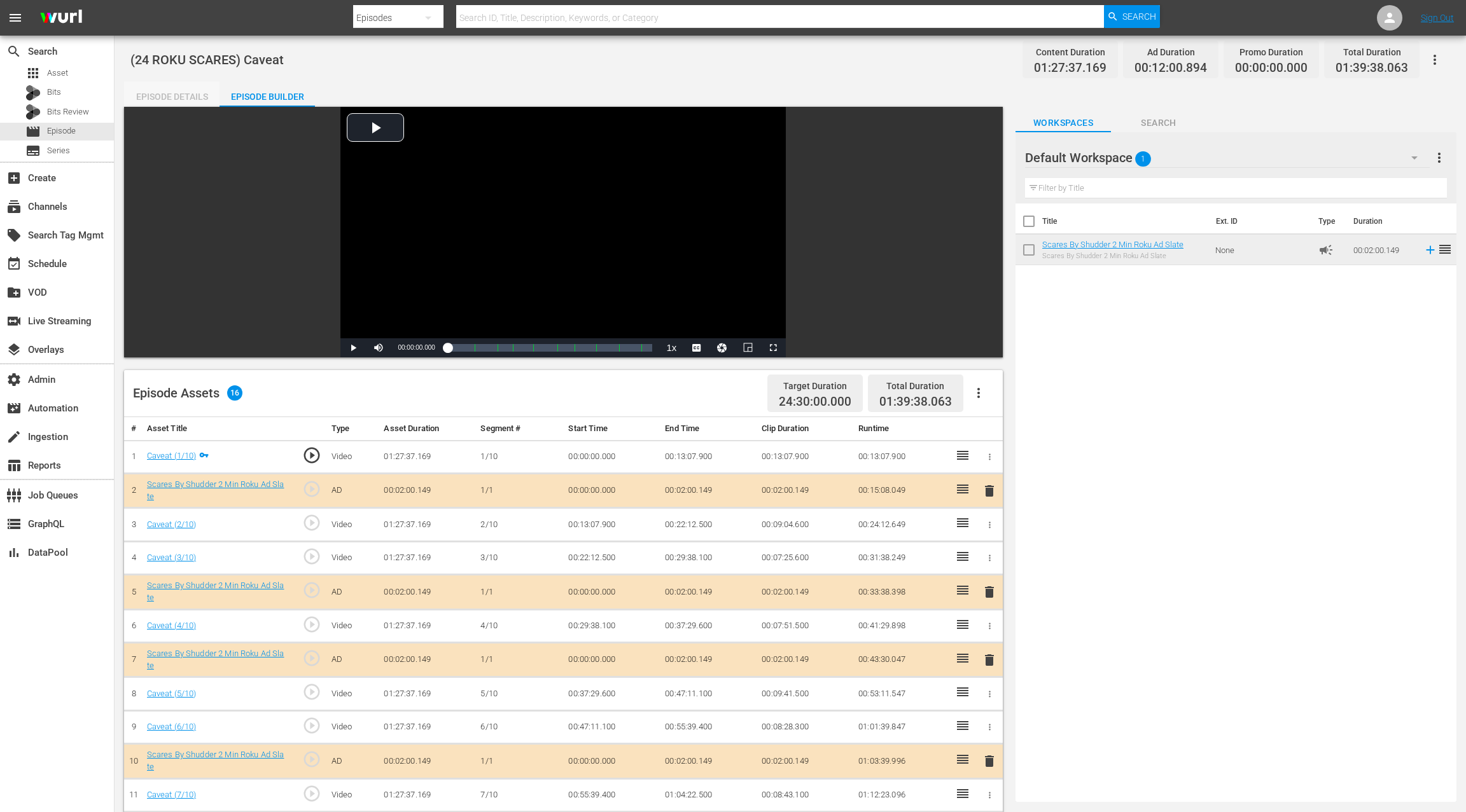
click at [180, 100] on div "Episode Details" at bounding box center [172, 97] width 95 height 31
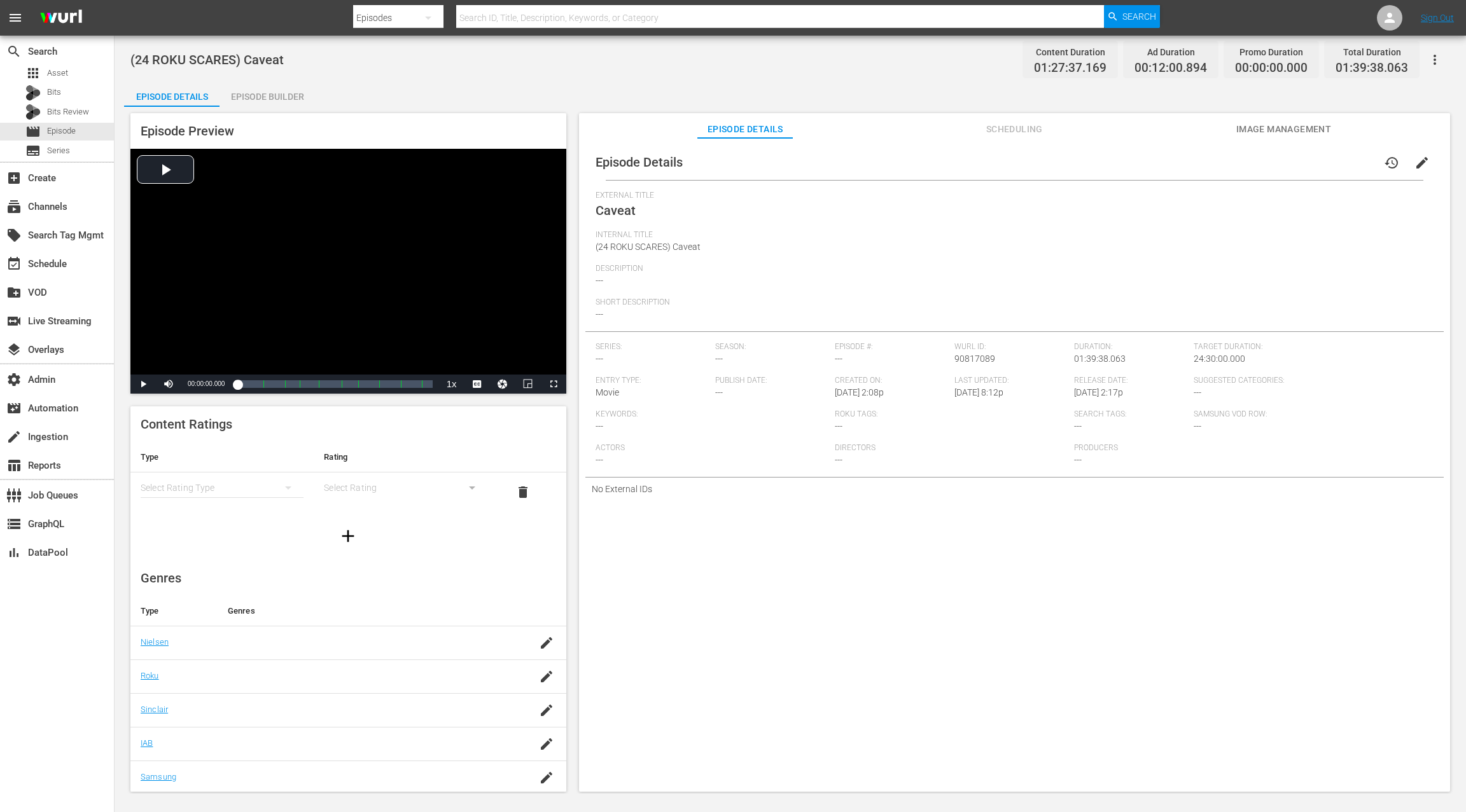
click at [970, 358] on span "90817089" at bounding box center [974, 358] width 41 height 10
copy span "90817089"
click at [61, 134] on span "Episode" at bounding box center [61, 131] width 29 height 13
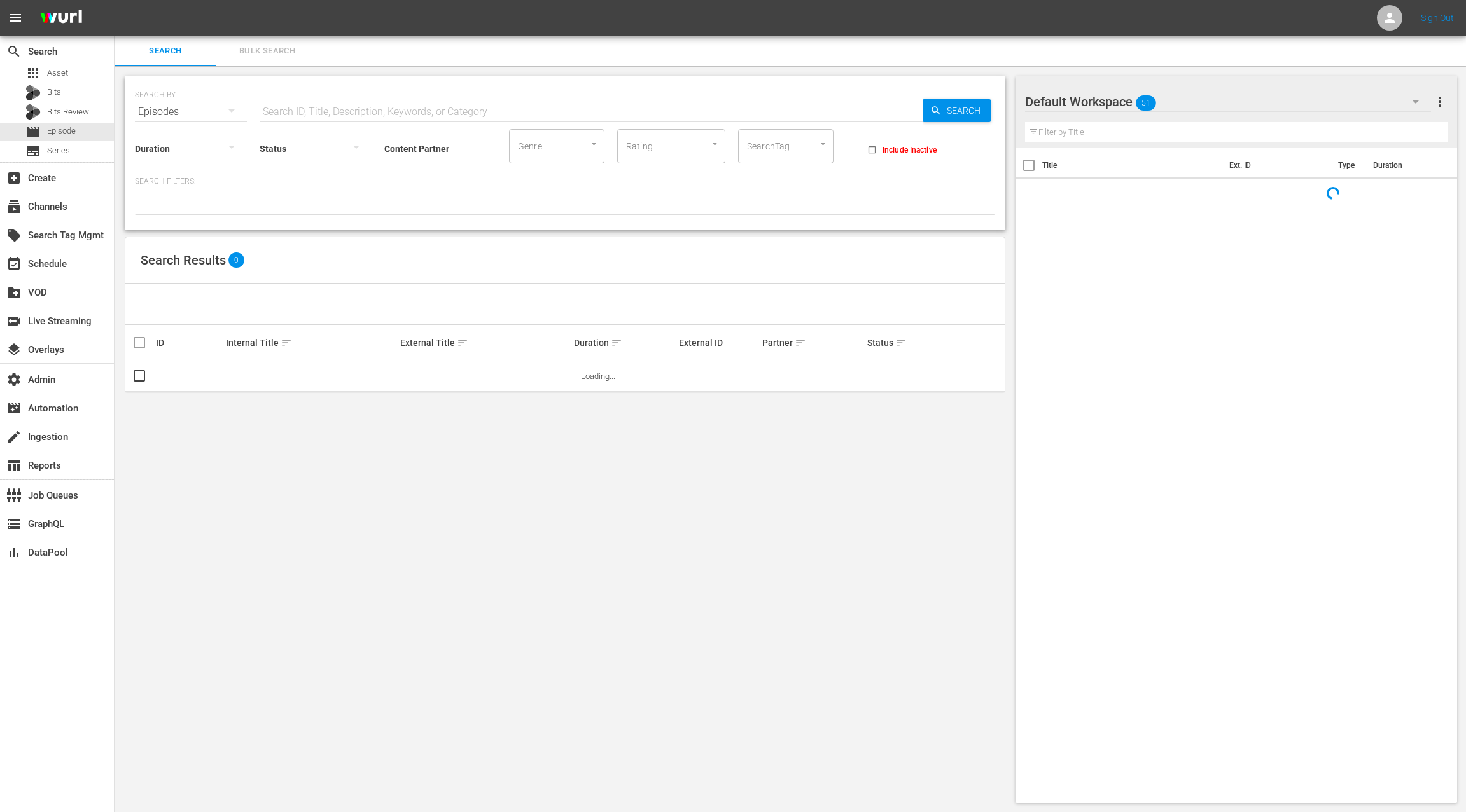
click at [279, 108] on input "text" at bounding box center [591, 112] width 662 height 31
paste input "AMCNVR0000070242"
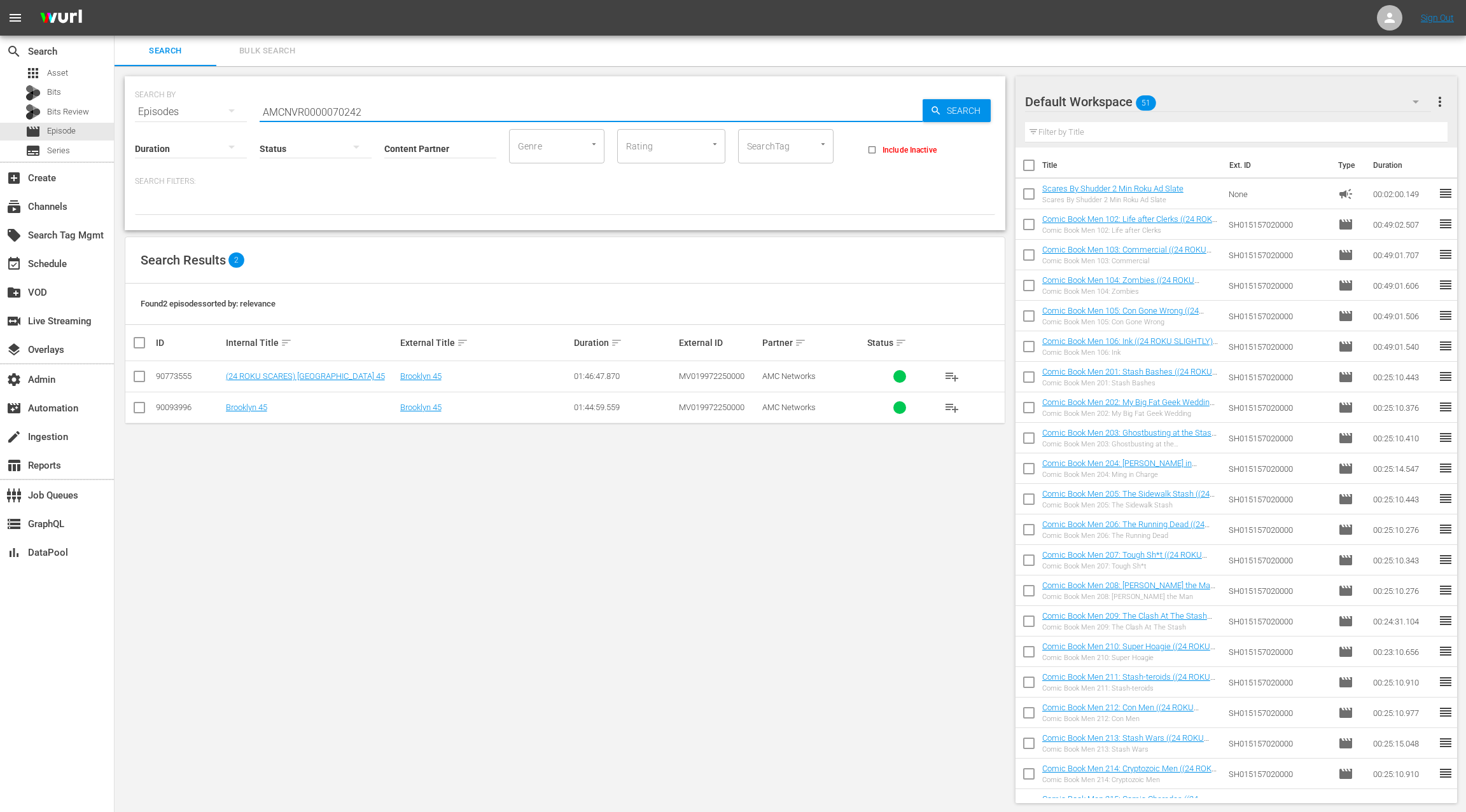
type input "AMCNVR0000070242"
click at [172, 375] on div "90773555" at bounding box center [189, 376] width 66 height 10
click at [172, 375] on div "90773555" at bounding box center [189, 376] width 66 height 10
copy div "90773555"
click at [330, 110] on input "AMCNVR0000070242" at bounding box center [591, 112] width 662 height 31
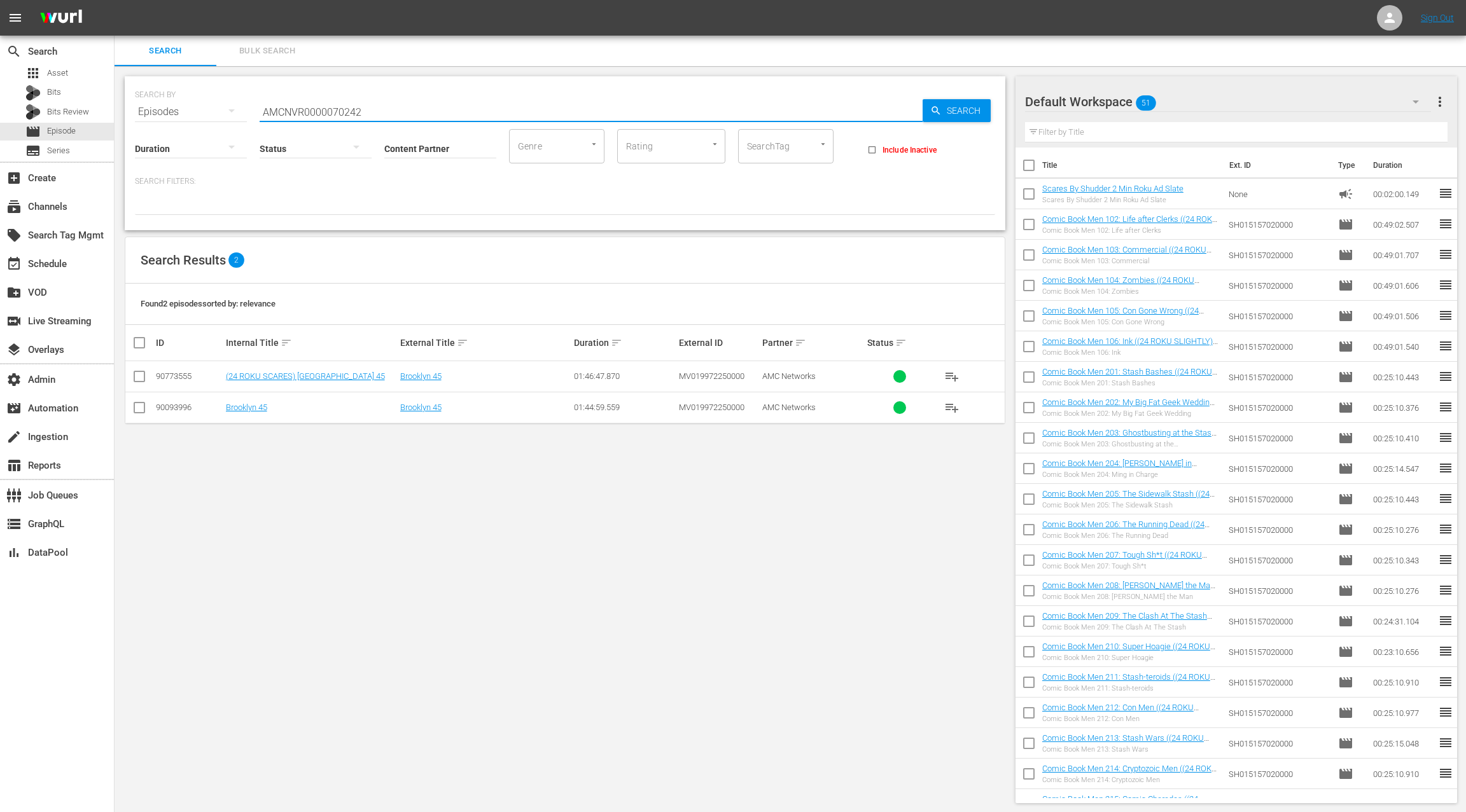
click at [330, 110] on input "AMCNVR0000070242" at bounding box center [591, 112] width 662 height 31
